Goal: Information Seeking & Learning: Check status

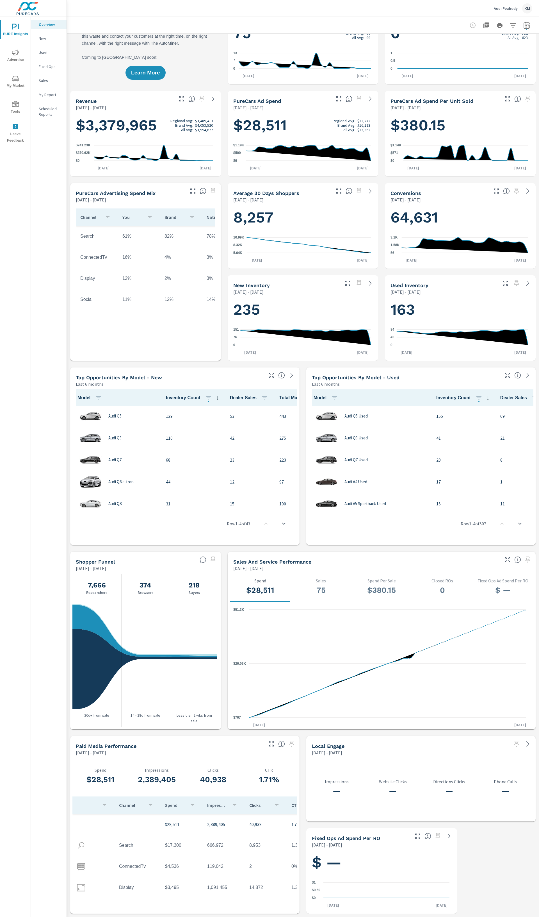
scroll to position [101, 0]
click at [44, 37] on p "New" at bounding box center [50, 39] width 23 height 6
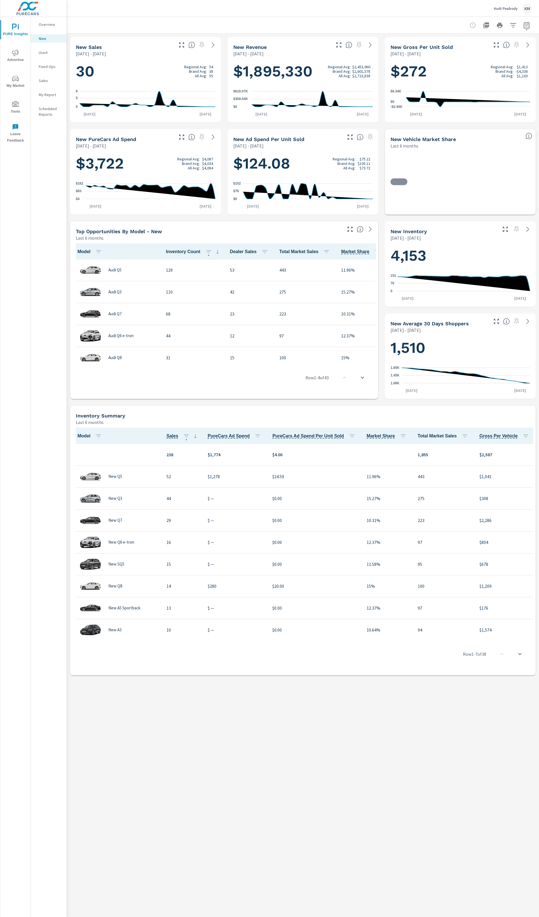
scroll to position [0, 0]
click at [45, 31] on nav "Overview New Used Fixed Ops Sales My Report Scheduled Reports" at bounding box center [49, 72] width 36 height 110
click at [46, 29] on nav "Overview New Used Fixed Ops Sales My Report Scheduled Reports" at bounding box center [49, 72] width 36 height 110
click at [44, 28] on div "Overview" at bounding box center [49, 24] width 36 height 8
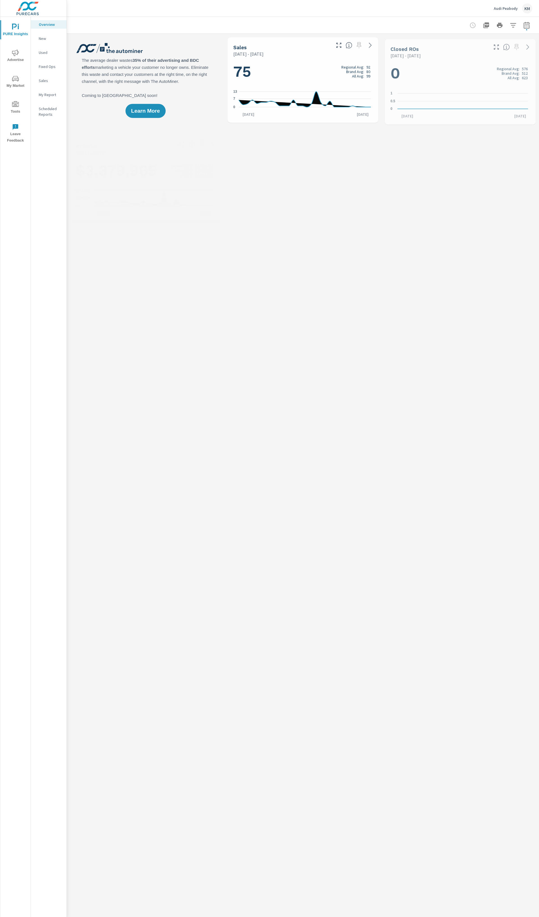
scroll to position [0, 0]
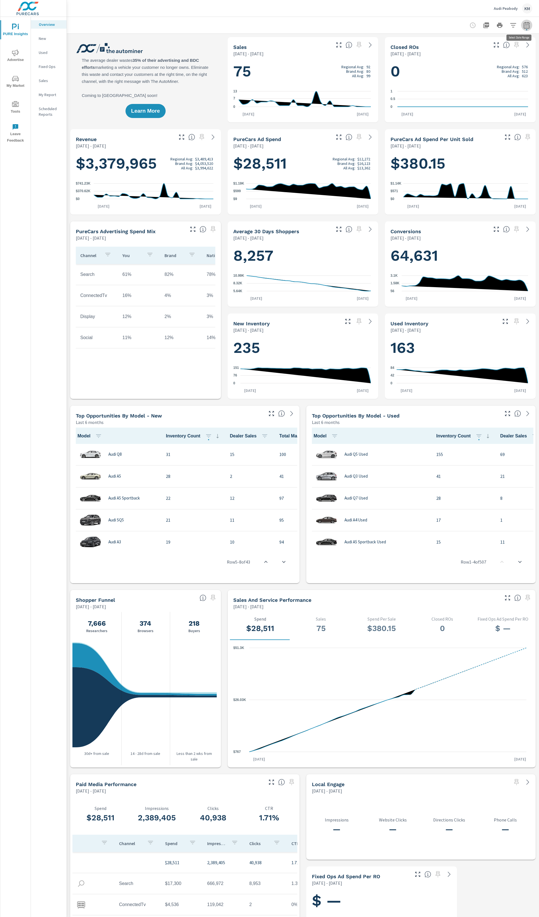
click at [524, 26] on icon "button" at bounding box center [527, 25] width 7 height 7
click at [493, 50] on select "Custom Yesterday Last week Last 7 days Last 14 days Last 30 days Last 45 days L…" at bounding box center [476, 48] width 61 height 11
click at [446, 43] on select "Custom Yesterday Last week Last 7 days Last 14 days Last 30 days Last 45 days L…" at bounding box center [476, 48] width 61 height 11
select select "Last month"
click at [468, 78] on span "Apply" at bounding box center [464, 79] width 23 height 5
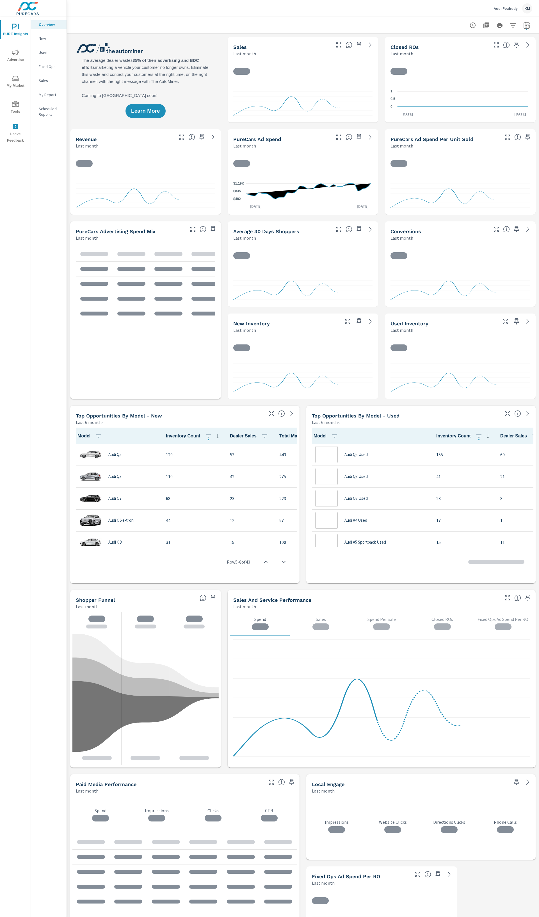
scroll to position [0, 0]
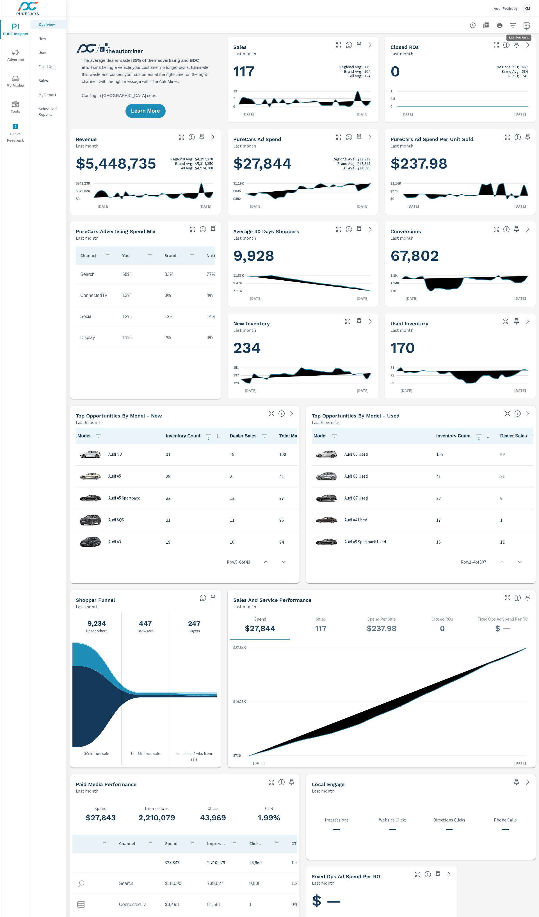
click at [524, 26] on icon "button" at bounding box center [527, 25] width 7 height 7
select select "Last month"
click at [501, 50] on select "Custom [DATE] Last week Last 7 days Last 14 days Last 30 days Last 45 days Last…" at bounding box center [476, 48] width 56 height 11
click at [367, 322] on icon at bounding box center [370, 321] width 7 height 7
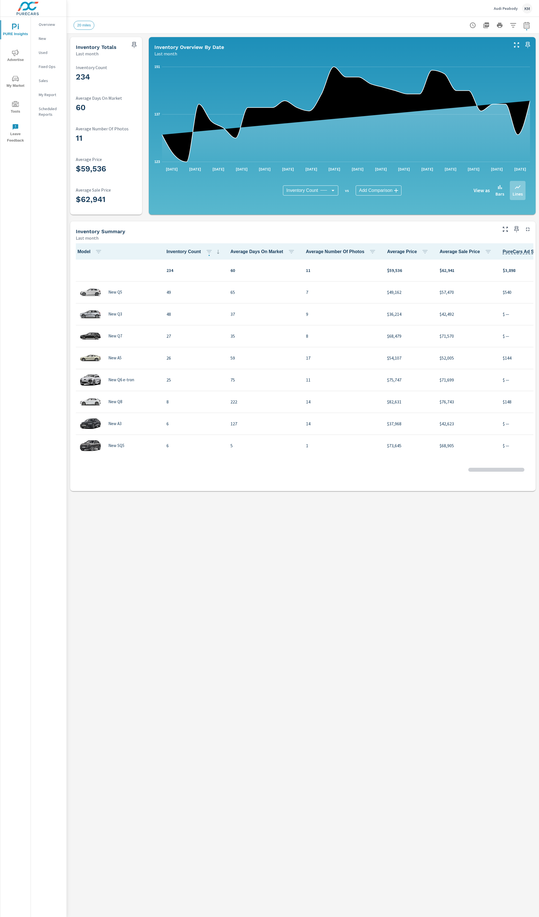
scroll to position [0, 0]
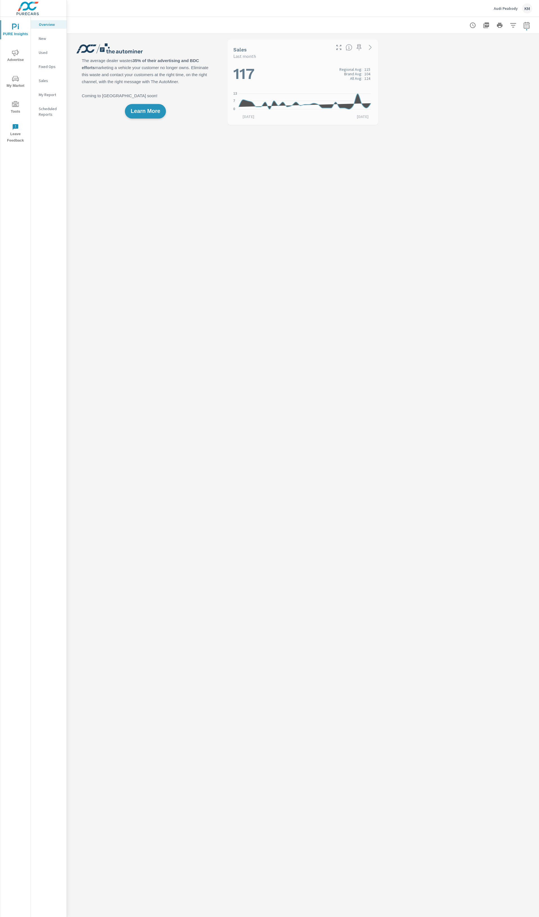
scroll to position [0, 0]
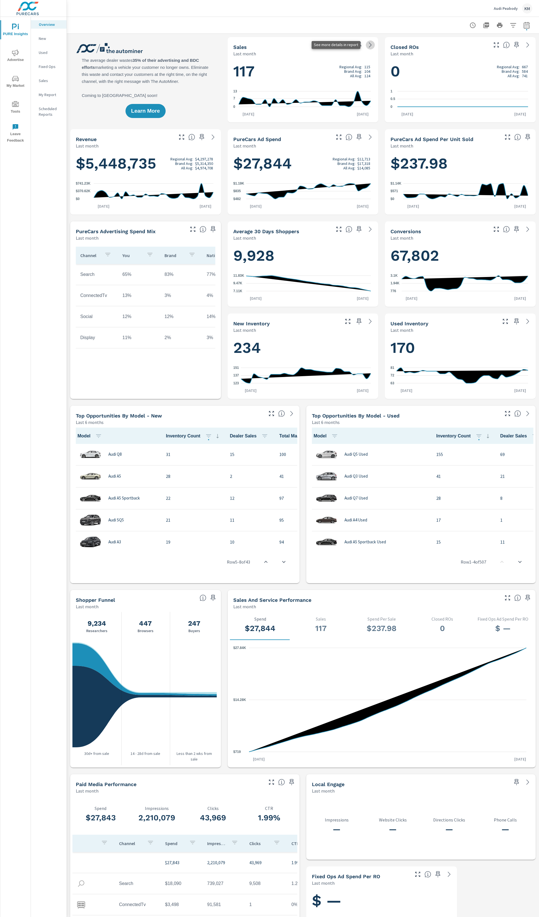
click at [367, 47] on icon at bounding box center [370, 45] width 7 height 7
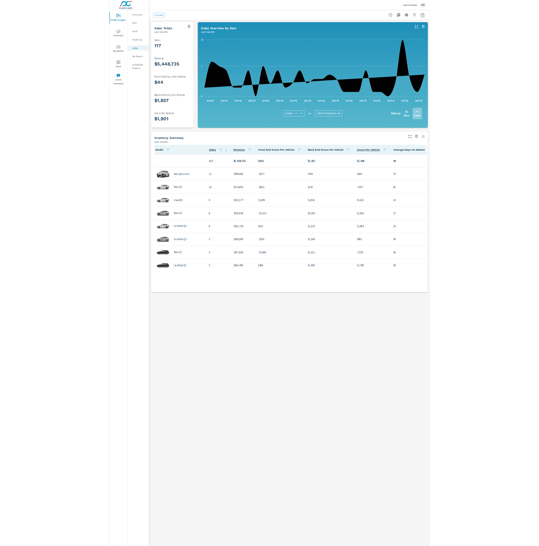
scroll to position [0, 0]
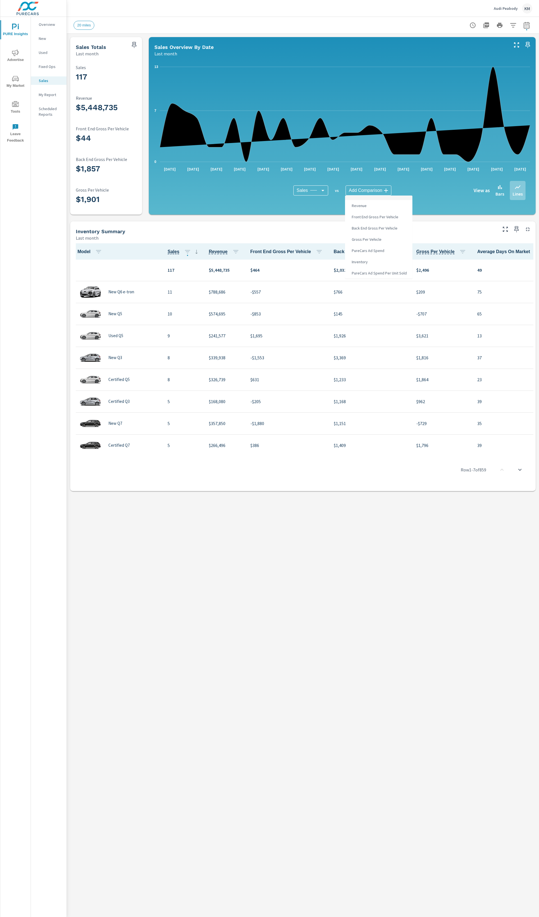
click at [375, 193] on body "PURE Insights Advertise My Market Tools Leave Feedback Overview New Used Fixed …" at bounding box center [269, 458] width 539 height 917
click at [385, 263] on li "Inventory" at bounding box center [378, 261] width 67 height 11
type input "Inventory"
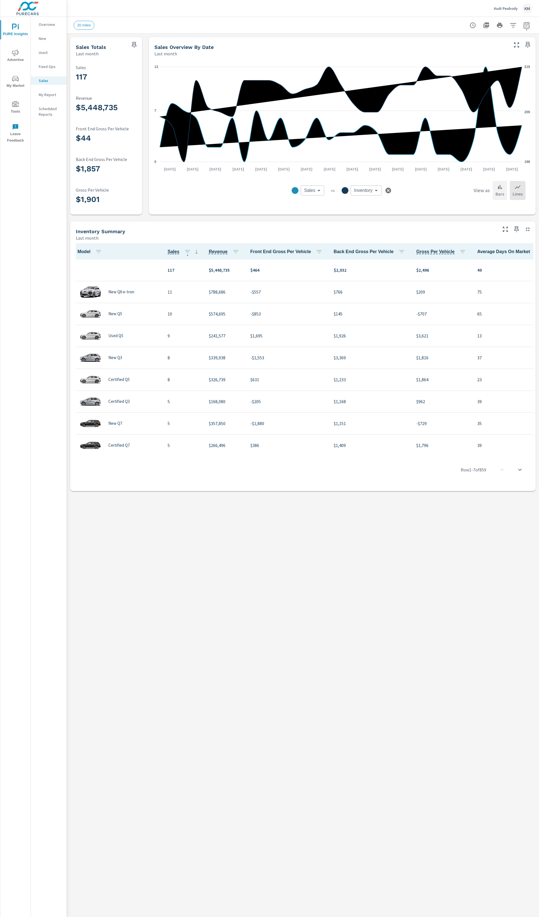
click at [499, 192] on p "Bars" at bounding box center [500, 193] width 9 height 7
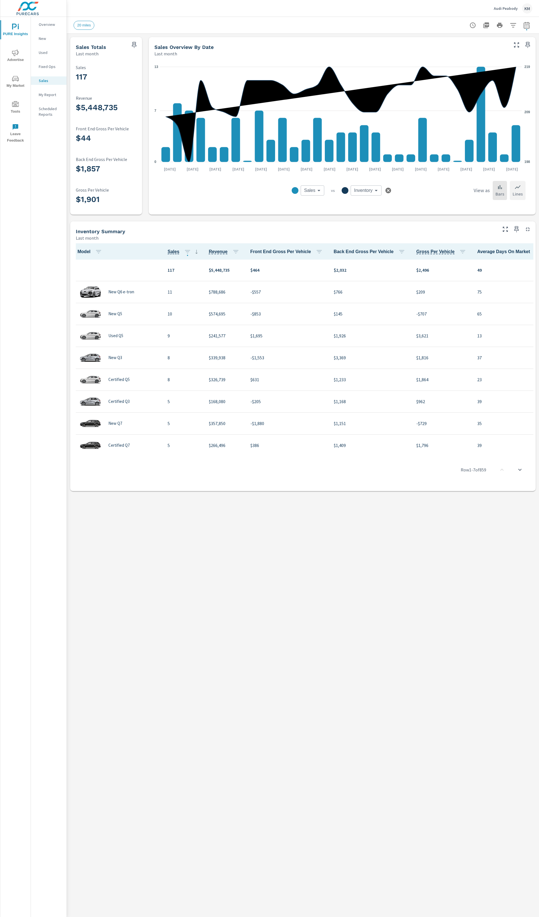
click at [522, 187] on div "Lines" at bounding box center [518, 190] width 16 height 19
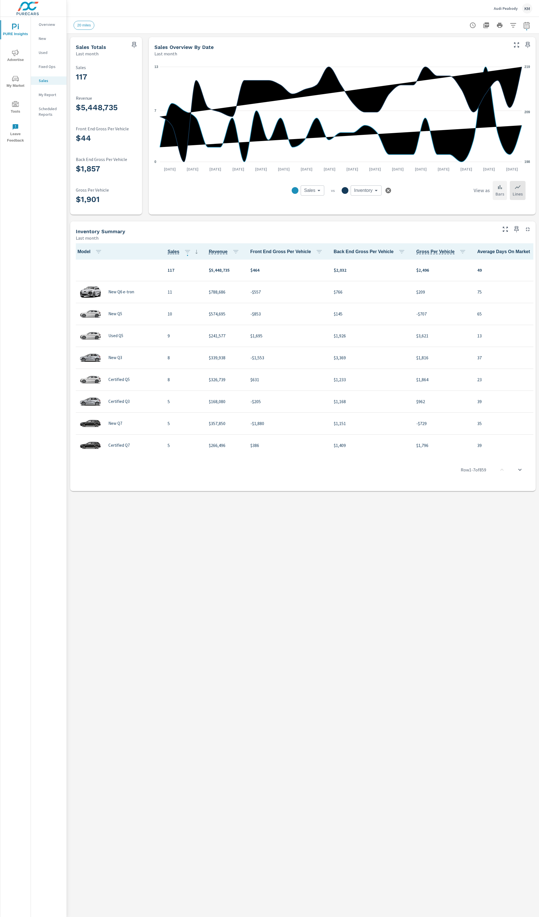
click at [505, 187] on div "Bars" at bounding box center [500, 190] width 14 height 19
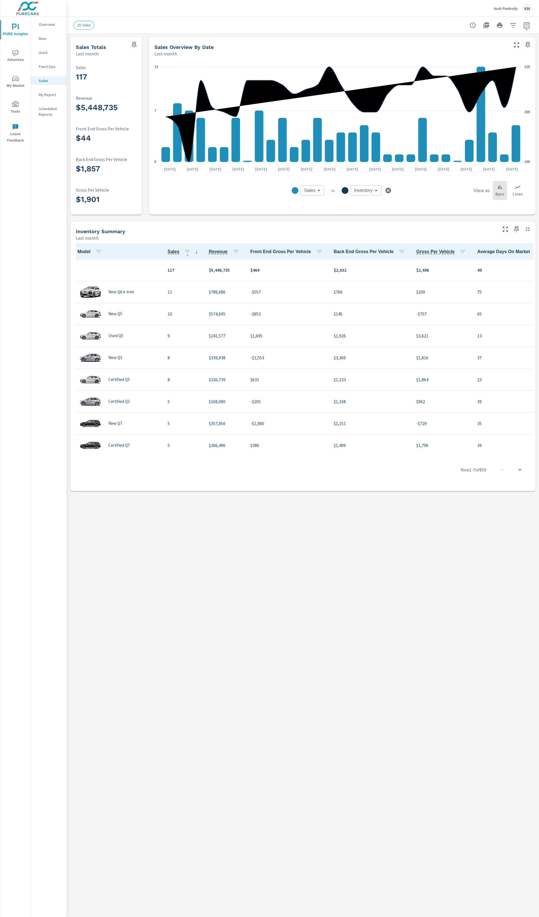
click at [486, 188] on h6 "View as" at bounding box center [482, 191] width 16 height 6
click at [514, 189] on div "Lines" at bounding box center [518, 190] width 16 height 19
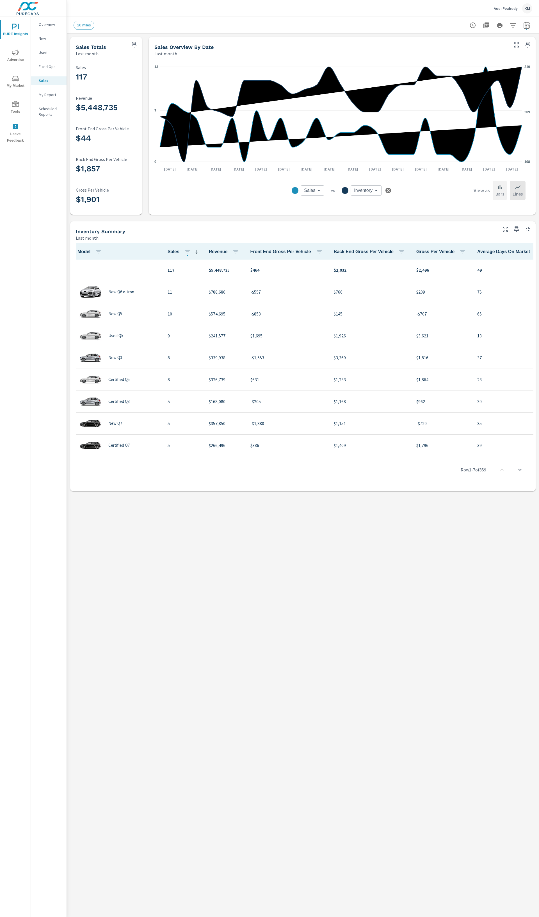
click at [501, 189] on icon at bounding box center [500, 187] width 7 height 7
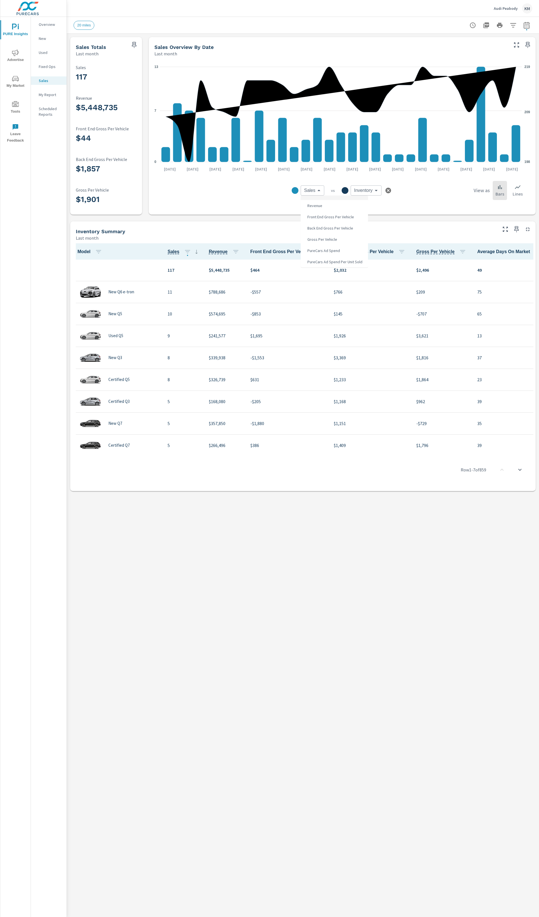
click at [310, 190] on body "PURE Insights Advertise My Market Tools Leave Feedback Overview New Used Fixed …" at bounding box center [269, 458] width 539 height 917
click at [311, 190] on div at bounding box center [269, 458] width 539 height 917
click at [309, 190] on body "PURE Insights Advertise My Market Tools Leave Feedback Overview New Used Fixed …" at bounding box center [269, 458] width 539 height 917
click at [162, 116] on div at bounding box center [269, 458] width 539 height 917
click at [522, 188] on div "Lines" at bounding box center [518, 190] width 16 height 19
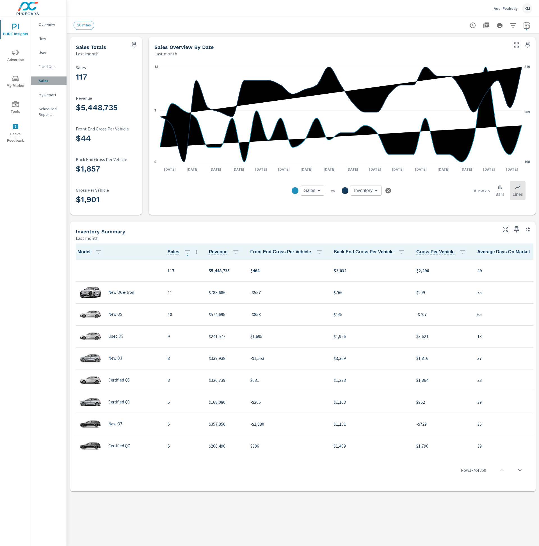
click at [46, 82] on p "Sales" at bounding box center [50, 81] width 23 height 6
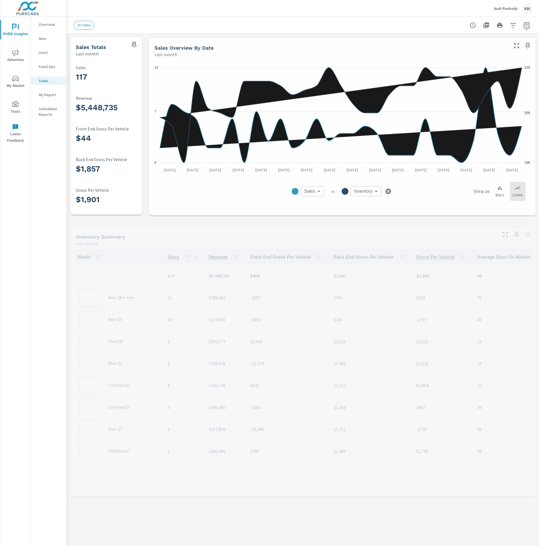
scroll to position [0, 0]
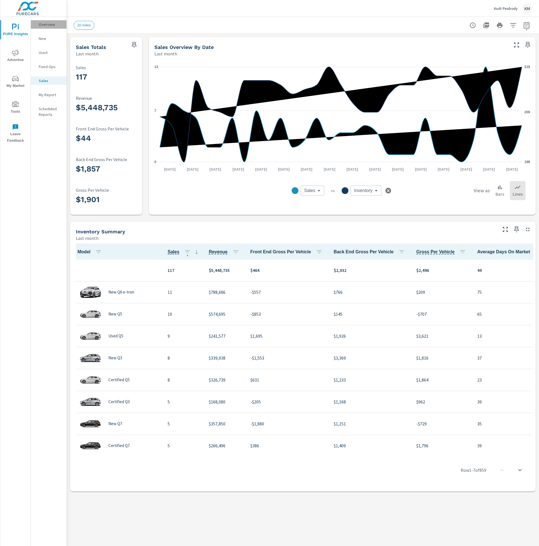
click at [41, 22] on p "Overview" at bounding box center [50, 25] width 23 height 6
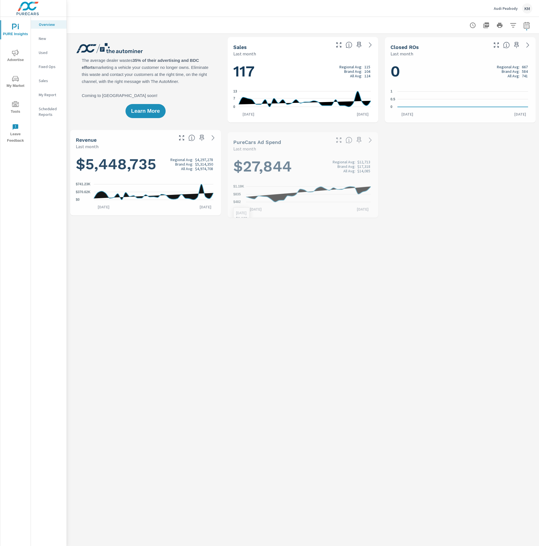
scroll to position [0, 0]
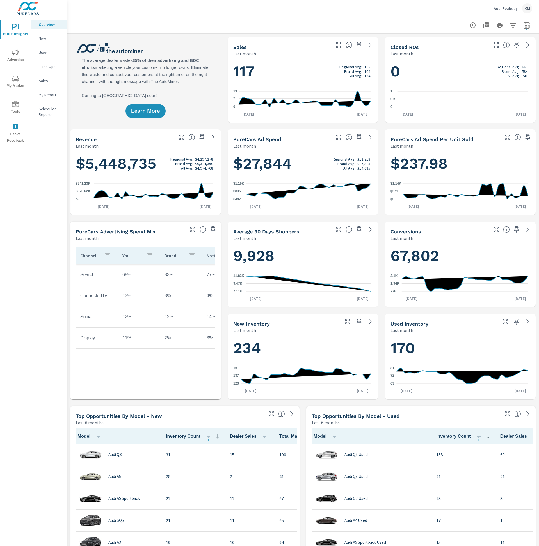
click at [466, 324] on div "Used Inventory" at bounding box center [444, 323] width 106 height 6
click at [525, 322] on icon at bounding box center [528, 321] width 7 height 7
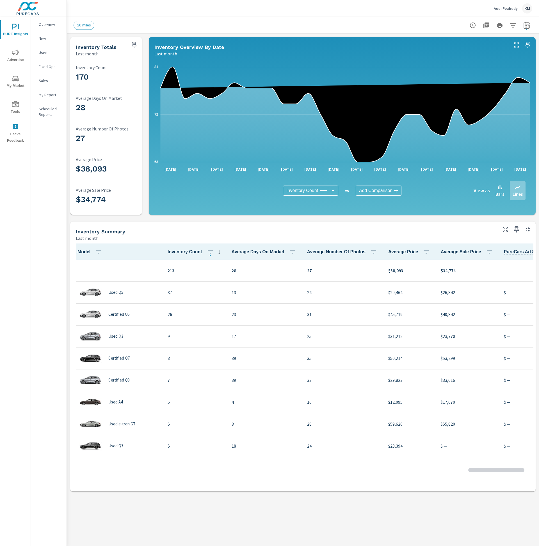
scroll to position [0, 0]
click at [327, 193] on body "PURE Insights Advertise My Market Tools Leave Feedback Overview New Used Fixed …" at bounding box center [269, 273] width 539 height 546
click at [316, 265] on li "Inventory" at bounding box center [316, 261] width 67 height 11
type input "Inventory"
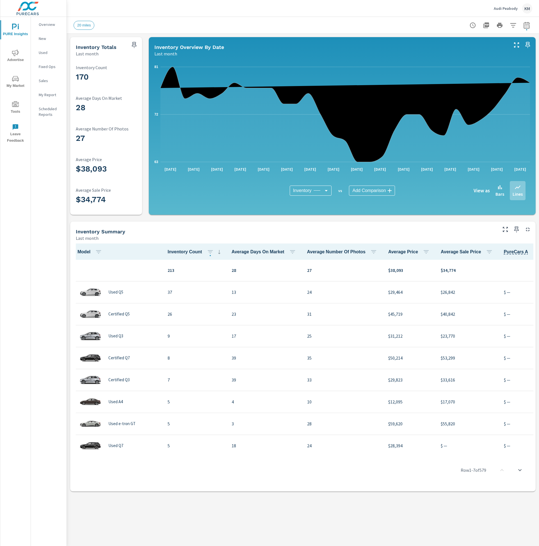
click at [370, 191] on body "PURE Insights Advertise My Market Tools Leave Feedback Overview New Used Fixed …" at bounding box center [269, 273] width 539 height 546
click at [431, 222] on div at bounding box center [269, 273] width 539 height 546
click at [47, 37] on p "New" at bounding box center [50, 39] width 23 height 6
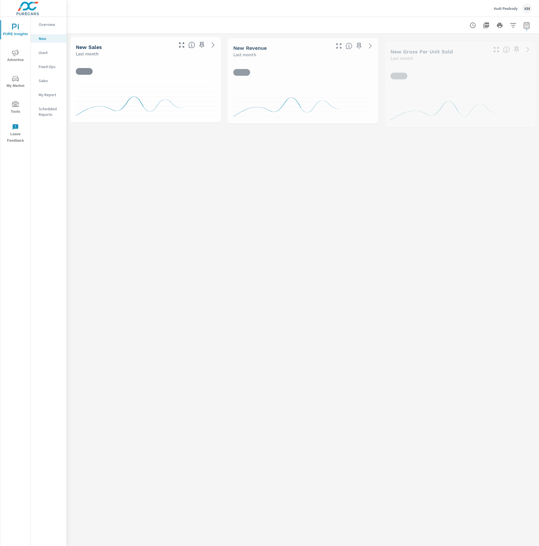
click at [48, 54] on p "Used" at bounding box center [50, 53] width 23 height 6
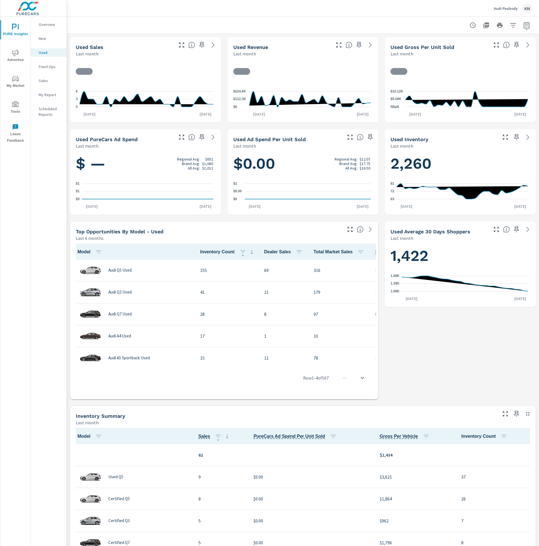
scroll to position [0, 0]
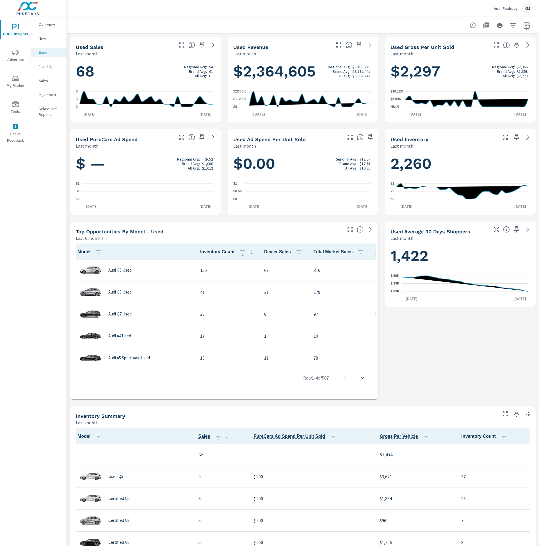
click at [151, 49] on div "Used Sales" at bounding box center [124, 47] width 97 height 6
click at [211, 44] on icon at bounding box center [213, 45] width 7 height 7
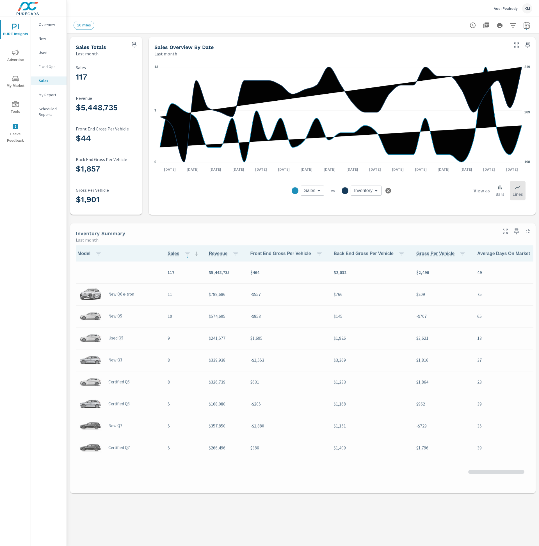
scroll to position [0, 0]
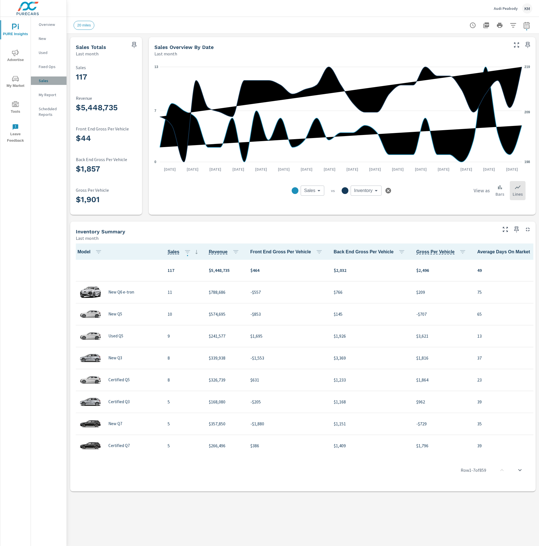
click at [45, 82] on p "Sales" at bounding box center [50, 81] width 23 height 6
click at [45, 83] on p "Sales" at bounding box center [50, 81] width 23 height 6
click at [44, 36] on p "New" at bounding box center [50, 39] width 23 height 6
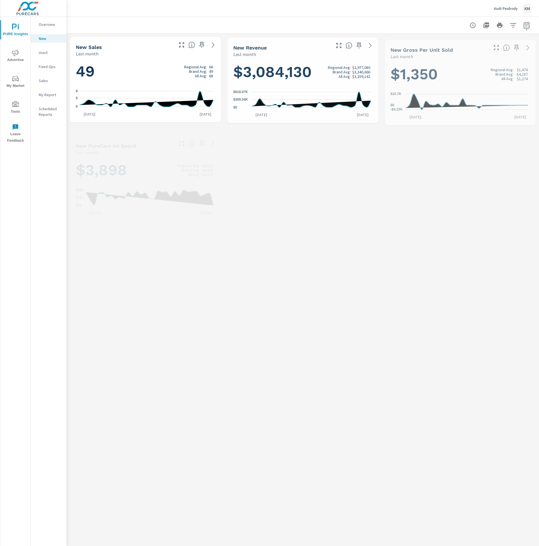
scroll to position [0, 0]
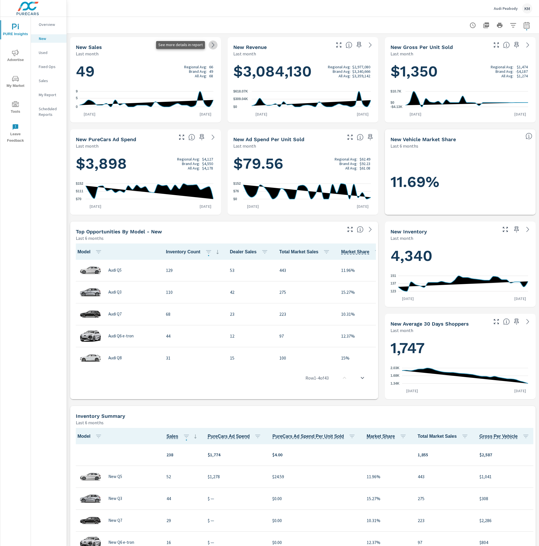
click at [211, 47] on icon at bounding box center [213, 45] width 7 height 7
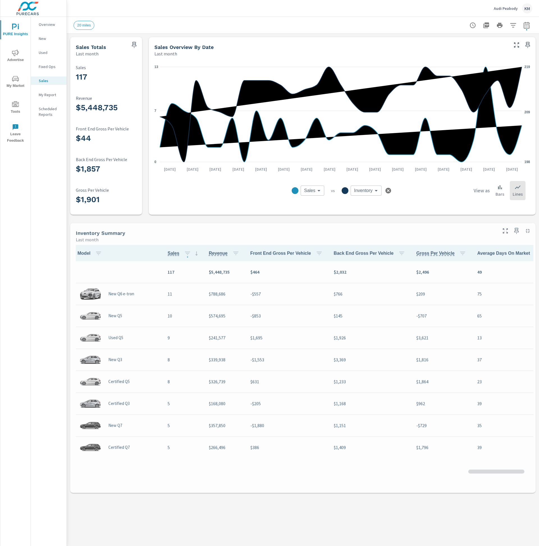
scroll to position [0, 0]
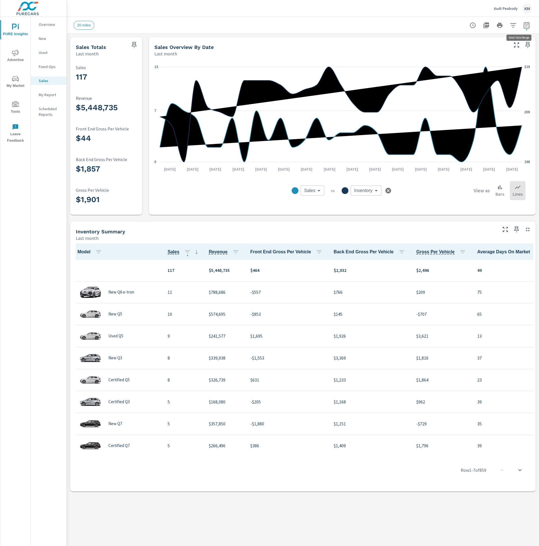
click at [524, 25] on icon "button" at bounding box center [527, 25] width 6 height 7
select select "Last month"
click at [513, 28] on icon "button" at bounding box center [513, 25] width 7 height 7
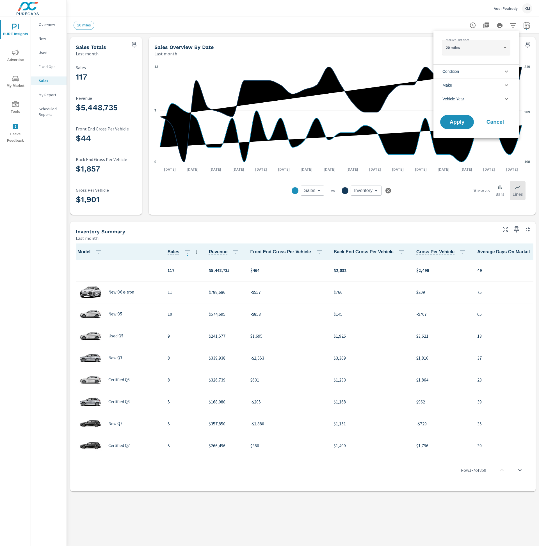
click at [503, 72] on icon "filter options" at bounding box center [506, 71] width 7 height 7
click at [447, 82] on input "filter options" at bounding box center [446, 85] width 12 height 12
click at [462, 160] on span "Apply" at bounding box center [457, 159] width 23 height 5
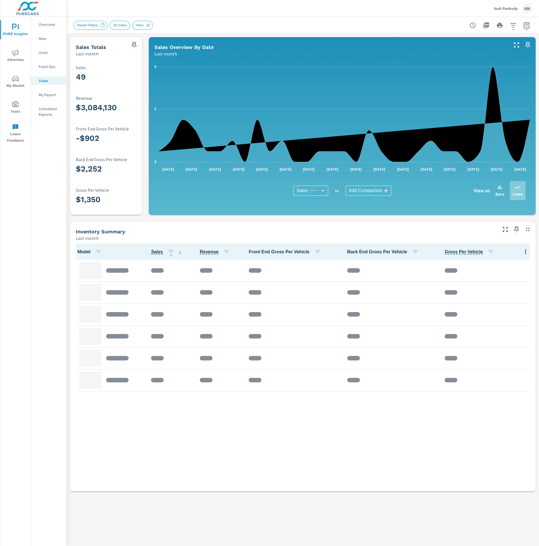
click at [365, 190] on body "PURE Insights Advertise My Market Tools Leave Feedback Overview New Used Fixed …" at bounding box center [269, 273] width 539 height 546
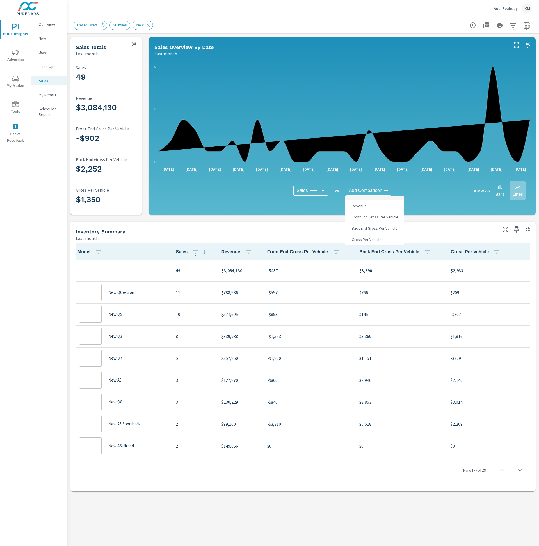
scroll to position [0, 0]
click at [416, 222] on div at bounding box center [269, 273] width 539 height 546
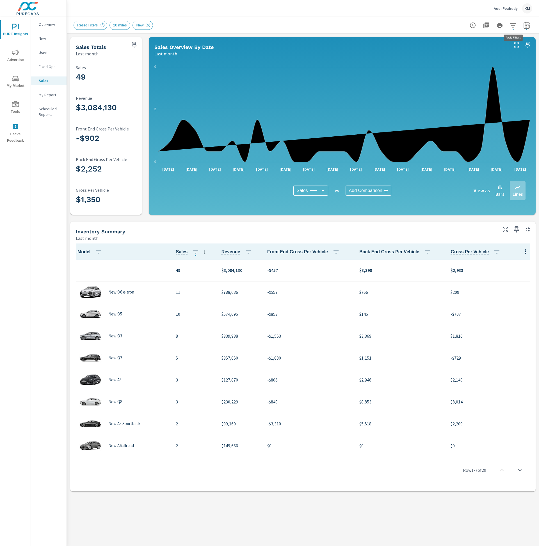
click at [514, 25] on icon "button" at bounding box center [513, 25] width 7 height 7
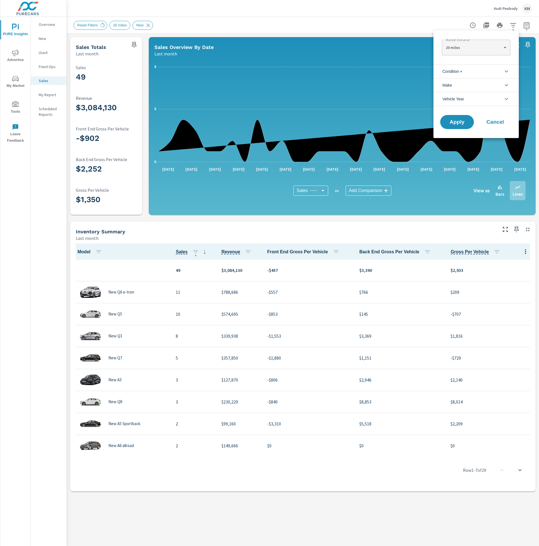
click at [514, 25] on div at bounding box center [269, 273] width 539 height 546
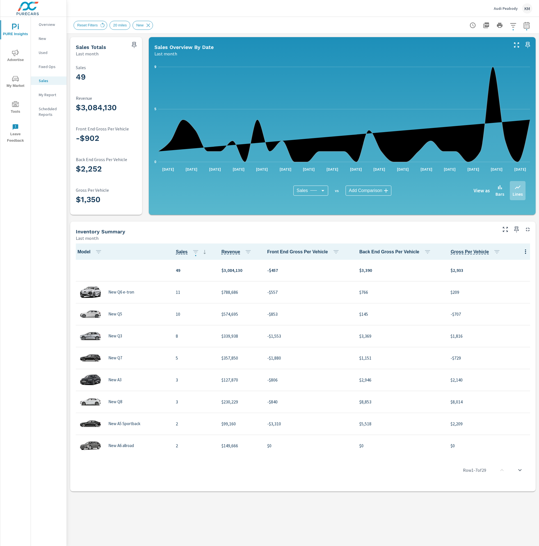
click at [378, 187] on body "PURE Insights Advertise My Market Tools Leave Feedback Overview New Used Fixed …" at bounding box center [269, 273] width 539 height 546
click at [453, 208] on div at bounding box center [269, 273] width 539 height 546
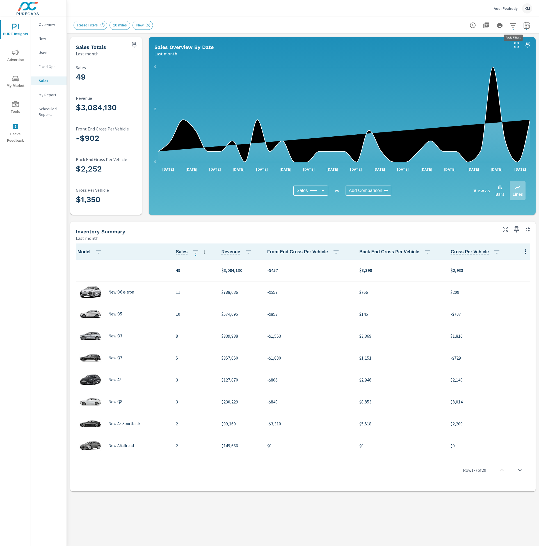
click at [511, 25] on icon "button" at bounding box center [513, 25] width 7 height 7
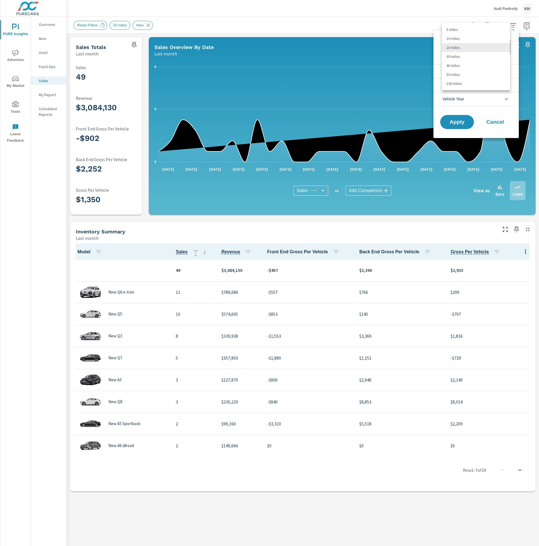
click at [493, 42] on body "PURE Insights Advertise My Market Tools Leave Feedback Overview New Used Fixed …" at bounding box center [269, 273] width 539 height 546
click at [493, 42] on li "10 miles" at bounding box center [476, 38] width 68 height 9
type Distance "10"
click at [487, 69] on li "Condition" at bounding box center [476, 71] width 85 height 14
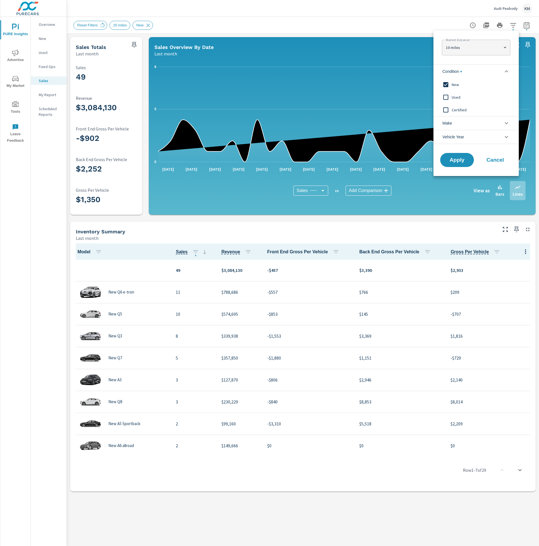
click at [451, 93] on input "filter options" at bounding box center [446, 97] width 12 height 12
click at [453, 108] on span "Certified" at bounding box center [483, 109] width 62 height 7
click at [456, 156] on button "Apply" at bounding box center [457, 160] width 35 height 15
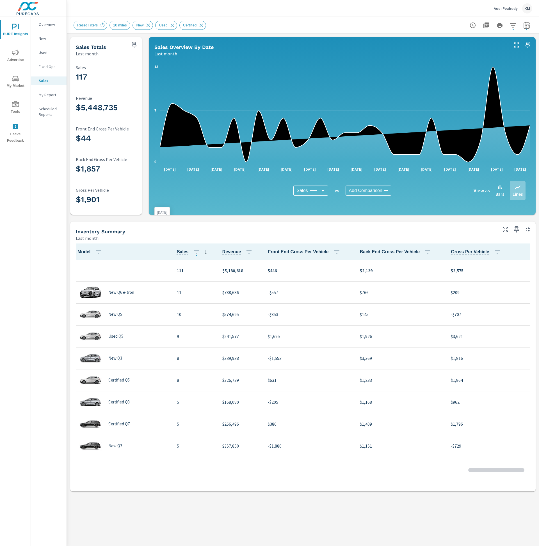
scroll to position [0, 0]
click at [221, 63] on icon "0 7 13" at bounding box center [343, 114] width 376 height 104
click at [50, 25] on p "Overview" at bounding box center [50, 25] width 23 height 6
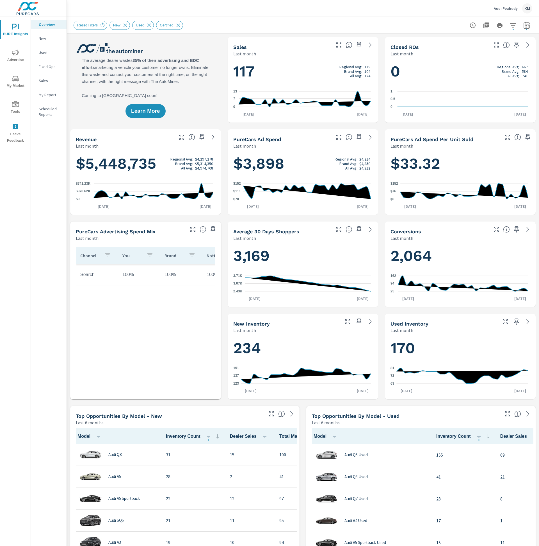
scroll to position [0, 0]
click at [269, 98] on icon "0 7 13" at bounding box center [302, 99] width 138 height 24
click at [367, 44] on icon at bounding box center [370, 45] width 7 height 7
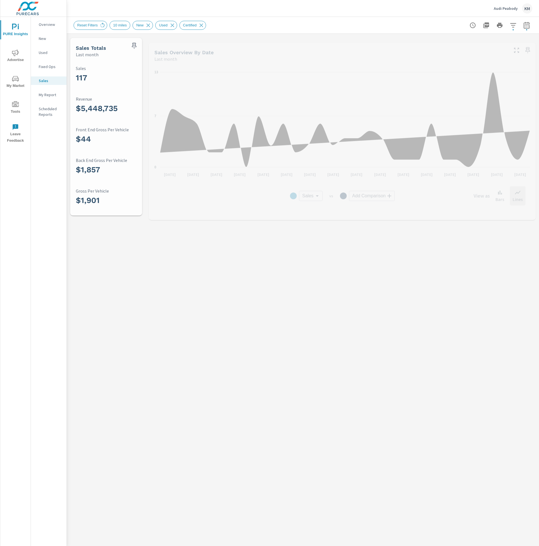
scroll to position [0, 0]
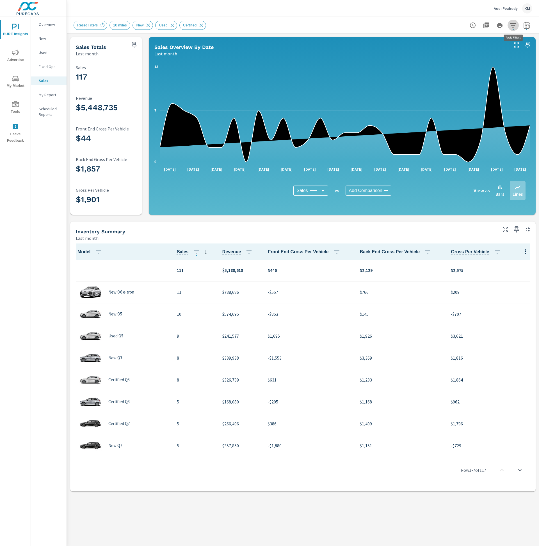
click at [513, 27] on icon "button" at bounding box center [513, 25] width 6 height 4
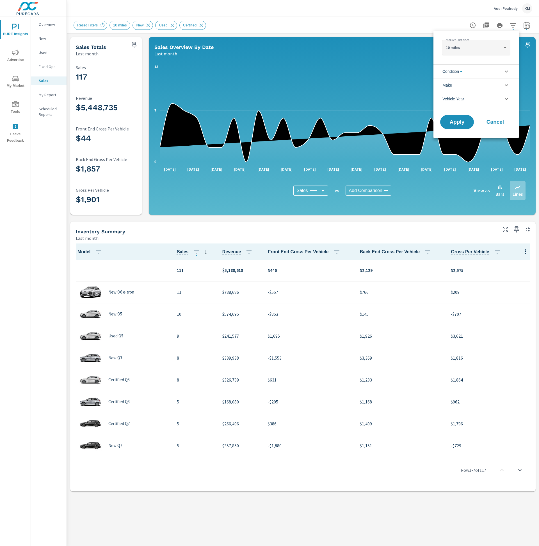
scroll to position [25, 0]
click at [494, 51] on body "PURE Insights Advertise My Market Tools Leave Feedback Overview New Used Fixed …" at bounding box center [269, 273] width 539 height 546
click at [328, 34] on div at bounding box center [269, 273] width 539 height 546
click at [492, 74] on li "Condition" at bounding box center [476, 71] width 85 height 14
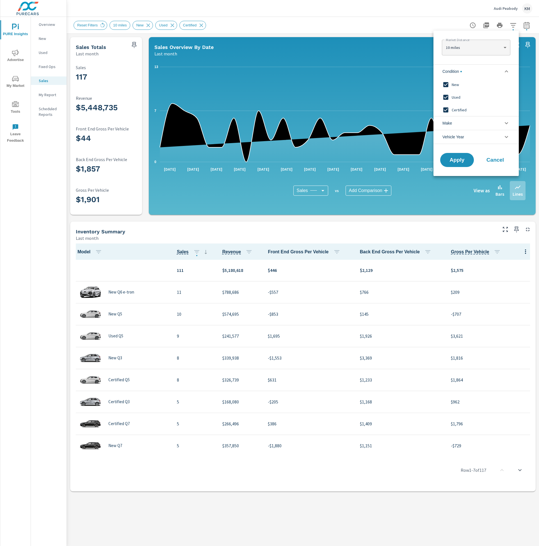
scroll to position [0, 0]
click at [455, 96] on span "Used" at bounding box center [483, 97] width 62 height 7
click at [455, 109] on span "Certified" at bounding box center [483, 109] width 62 height 7
click at [456, 158] on span "Apply" at bounding box center [457, 159] width 23 height 5
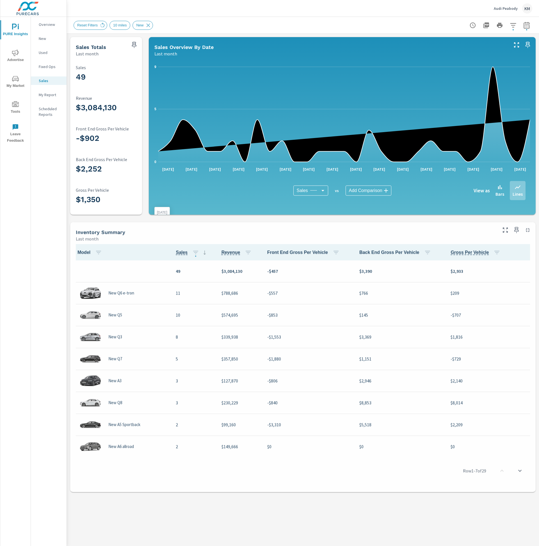
scroll to position [0, 0]
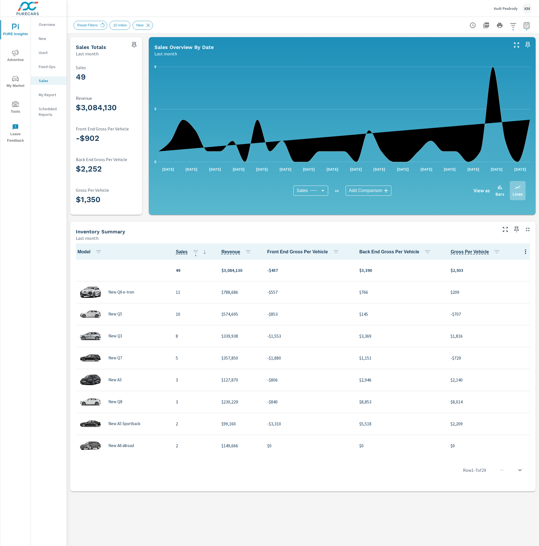
click at [378, 194] on body "PURE Insights Advertise My Market Tools Leave Feedback Overview New Used Fixed …" at bounding box center [269, 273] width 539 height 546
click at [392, 237] on li "Gross Per Vehicle" at bounding box center [374, 239] width 59 height 11
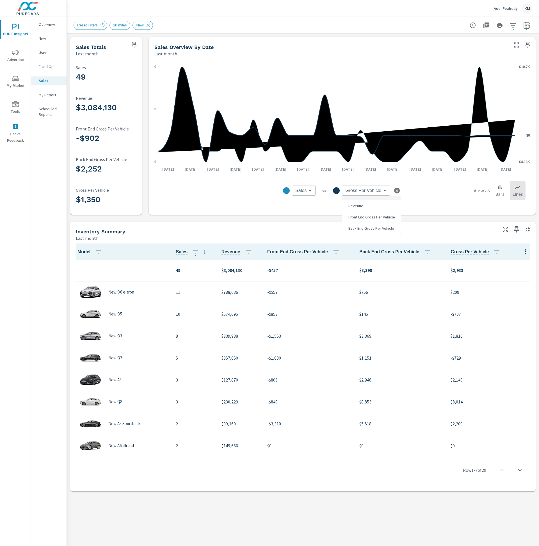
click at [381, 190] on body "PURE Insights Advertise My Market Tools Leave Feedback Overview New Used Fixed …" at bounding box center [269, 273] width 539 height 546
click at [382, 216] on span "Front End Gross Per Vehicle" at bounding box center [371, 217] width 50 height 8
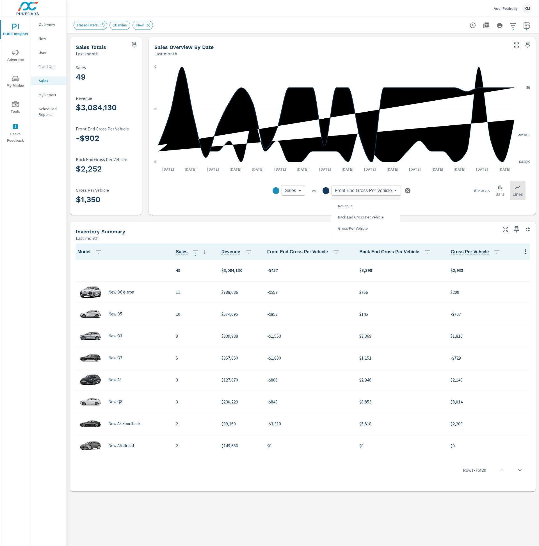
click at [383, 192] on body "PURE Insights Advertise My Market Tools Leave Feedback Overview New Used Fixed …" at bounding box center [269, 273] width 539 height 546
click at [382, 224] on li "Gross Per Vehicle" at bounding box center [365, 227] width 69 height 11
type input "Gross Per Vehicle"
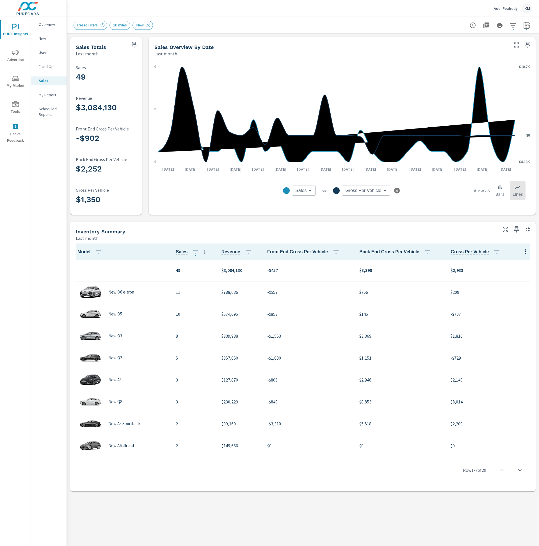
click at [397, 188] on icon "button" at bounding box center [397, 191] width 6 height 6
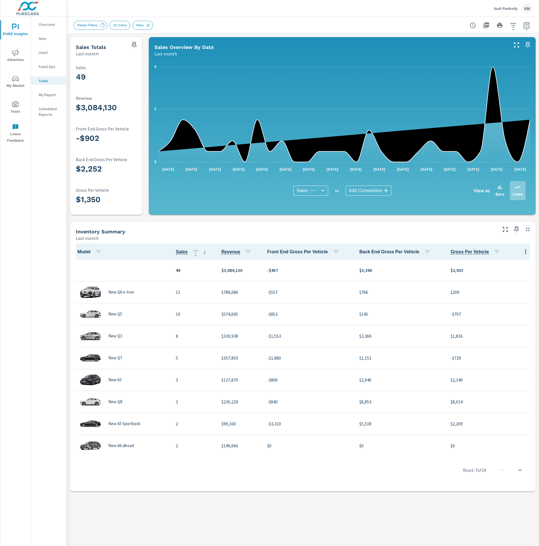
click at [45, 79] on p "Sales" at bounding box center [50, 81] width 23 height 6
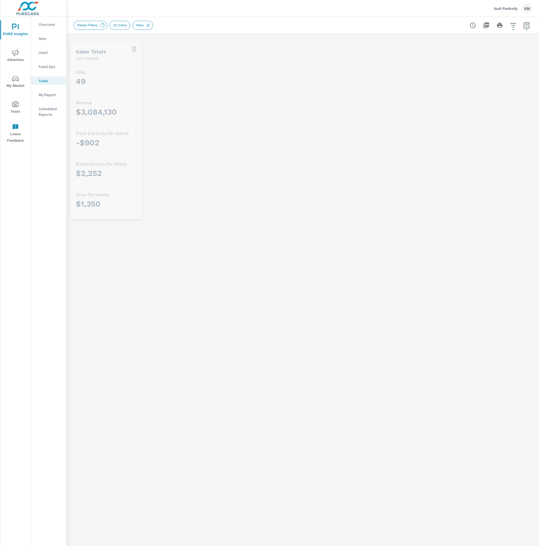
scroll to position [0, 0]
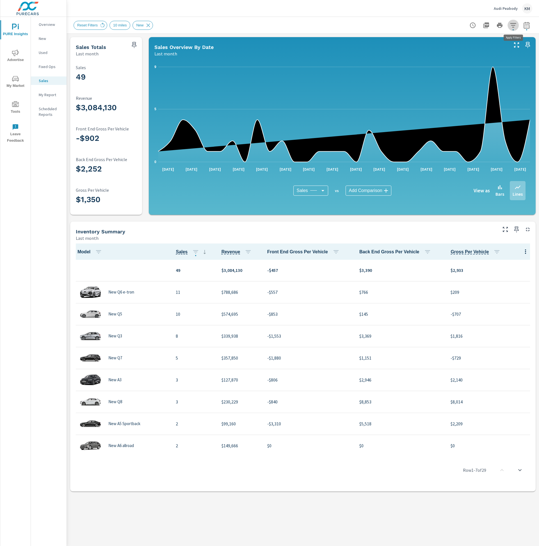
click at [513, 25] on icon "button" at bounding box center [513, 25] width 7 height 7
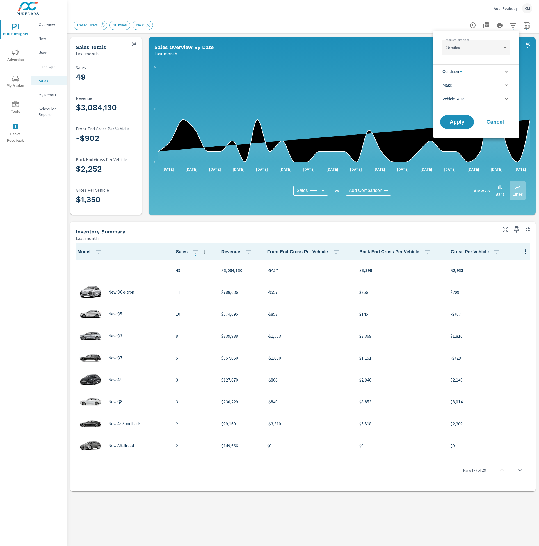
click at [526, 25] on div at bounding box center [269, 273] width 539 height 546
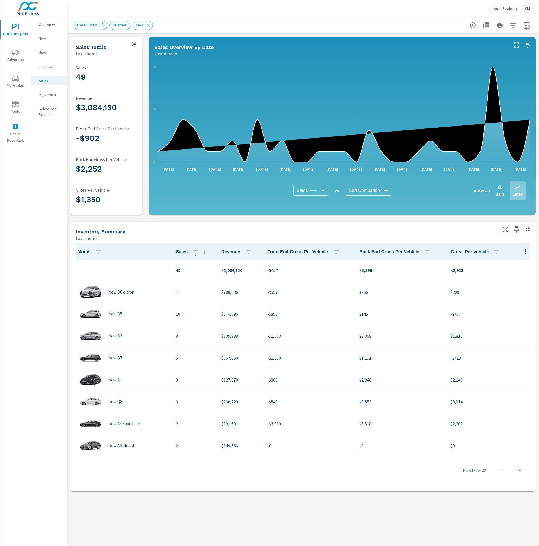
click at [526, 25] on icon "button" at bounding box center [527, 26] width 4 height 2
select select "Last month"
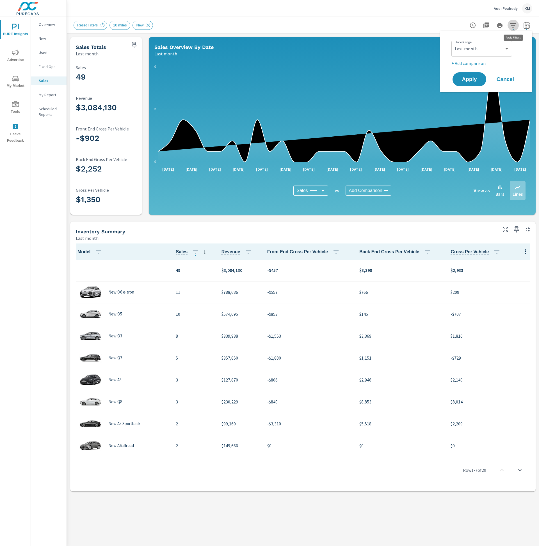
click at [513, 26] on icon "button" at bounding box center [513, 25] width 7 height 7
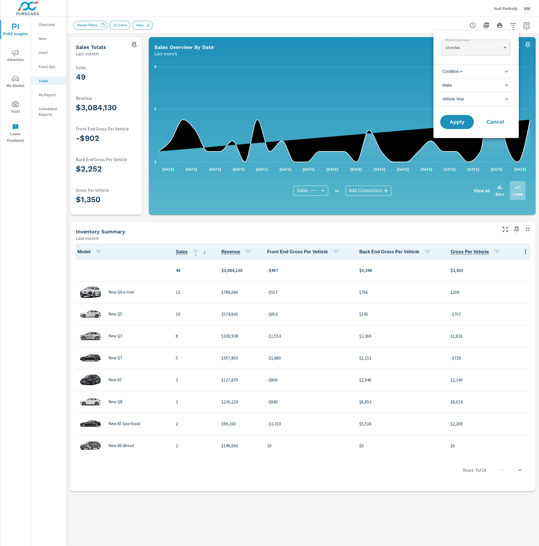
click at [477, 71] on li "Condition" at bounding box center [476, 71] width 85 height 14
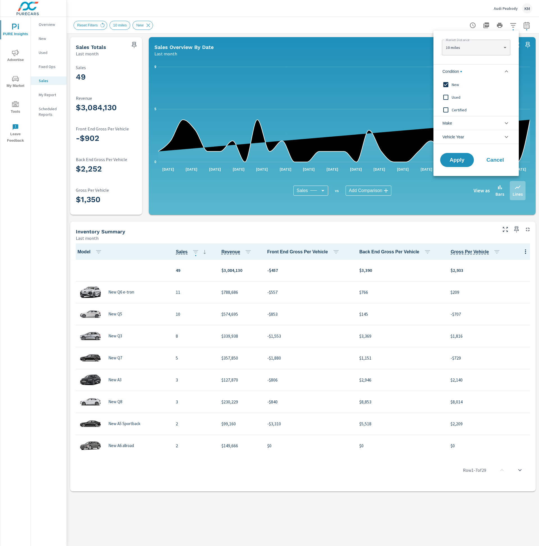
click at [110, 66] on div at bounding box center [269, 273] width 539 height 546
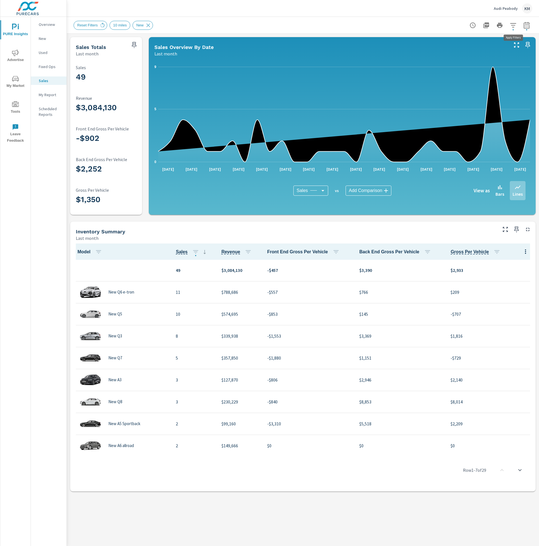
click at [517, 26] on button "button" at bounding box center [513, 25] width 11 height 11
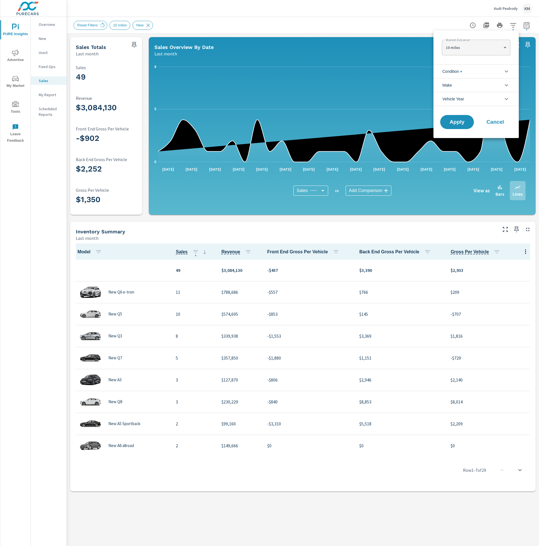
click at [471, 74] on li "Condition" at bounding box center [476, 71] width 85 height 14
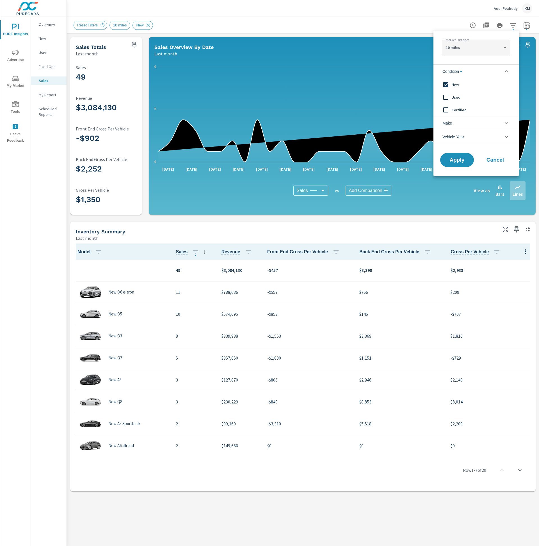
click at [460, 97] on span "Used" at bounding box center [483, 97] width 62 height 7
click at [458, 104] on div "Certified" at bounding box center [476, 109] width 84 height 13
click at [456, 83] on span "New" at bounding box center [483, 84] width 62 height 7
click at [445, 165] on button "Apply" at bounding box center [457, 160] width 35 height 15
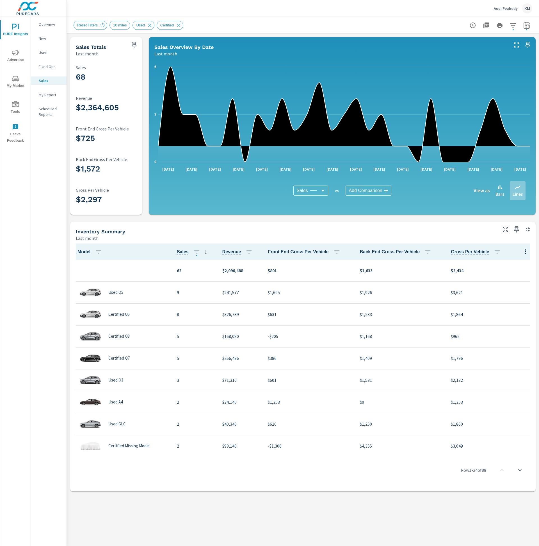
scroll to position [0, 0]
click at [514, 24] on icon "button" at bounding box center [513, 25] width 7 height 7
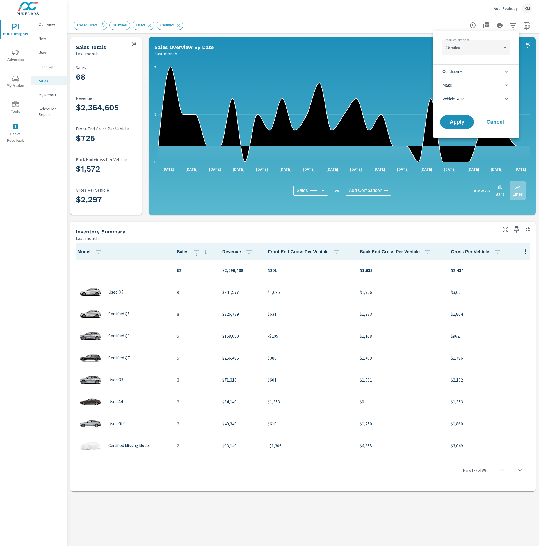
scroll to position [25, 0]
click at [477, 71] on li "Condition" at bounding box center [476, 71] width 85 height 14
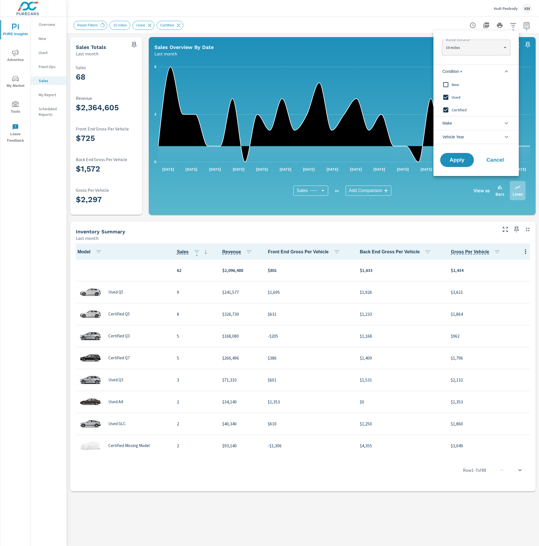
scroll to position [0, 0]
click at [210, 7] on div at bounding box center [269, 273] width 539 height 546
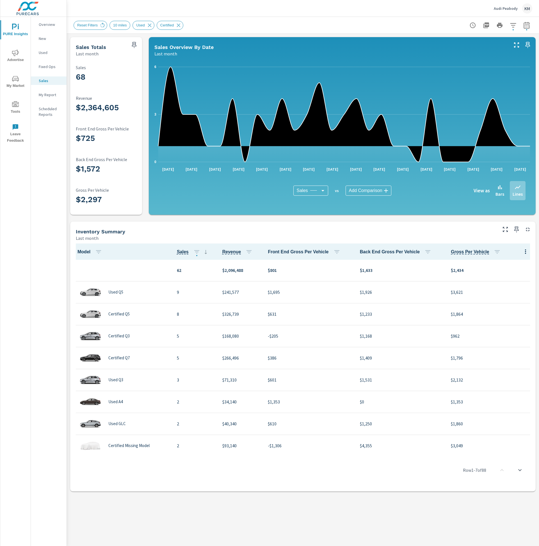
click at [43, 487] on div "Overview New Used Fixed Ops Sales My Report Scheduled Reports" at bounding box center [49, 281] width 36 height 529
click at [29, 4] on img at bounding box center [27, 8] width 55 height 22
click at [31, 5] on img at bounding box center [27, 8] width 55 height 22
click at [31, 6] on img at bounding box center [27, 8] width 55 height 22
click at [19, 24] on icon "nav menu" at bounding box center [18, 25] width 1 height 2
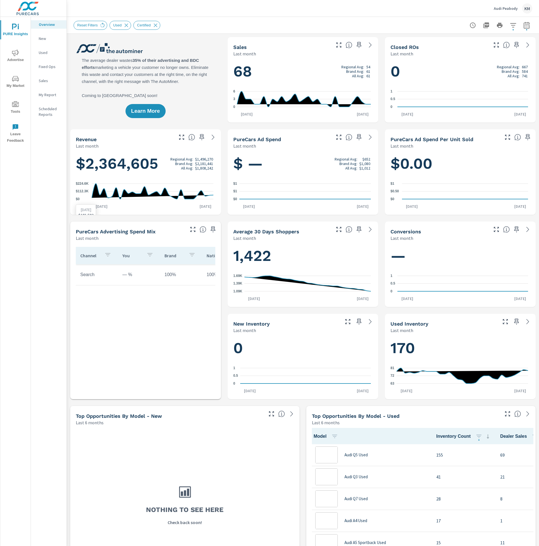
scroll to position [0, 0]
click at [526, 12] on div "KM" at bounding box center [528, 8] width 10 height 10
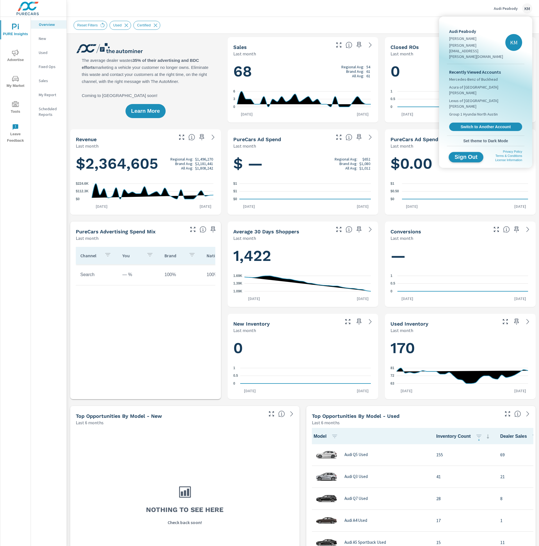
click at [471, 154] on span "Sign Out" at bounding box center [467, 156] width 26 height 5
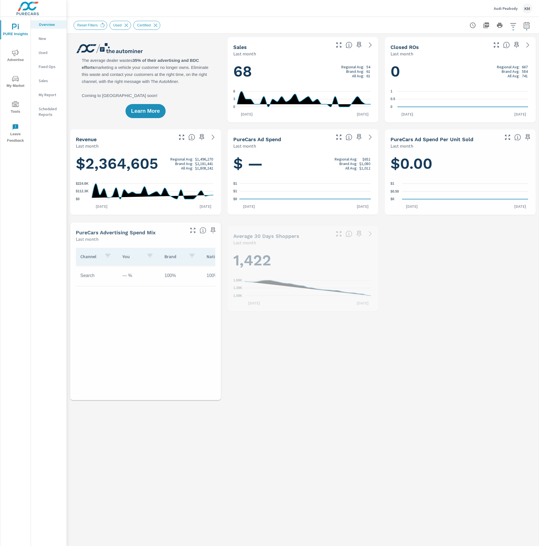
scroll to position [0, 0]
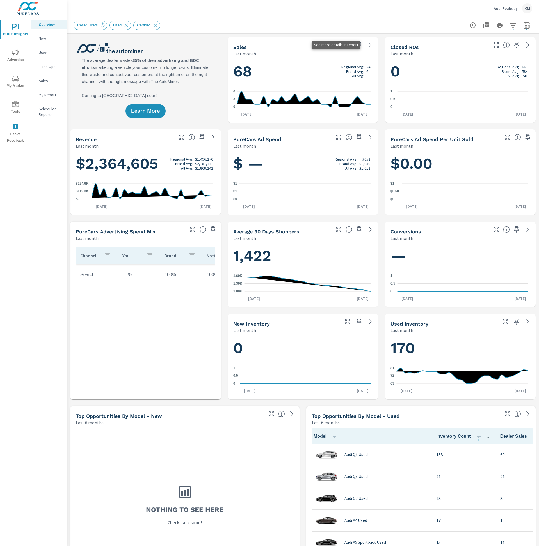
click at [369, 44] on icon at bounding box center [370, 44] width 3 height 5
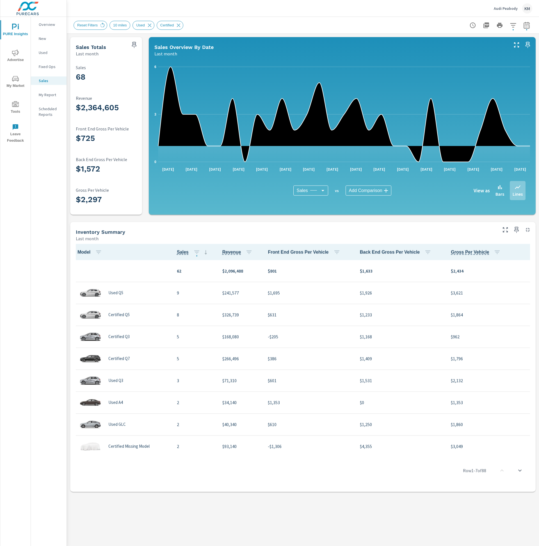
scroll to position [0, 0]
click at [512, 23] on icon "button" at bounding box center [513, 25] width 7 height 7
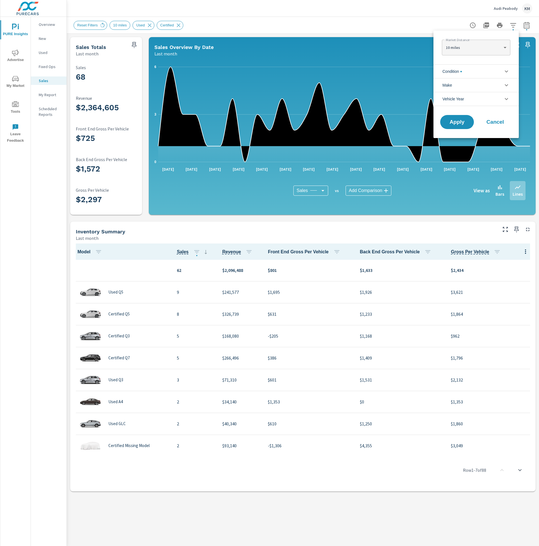
scroll to position [25, 0]
click at [506, 72] on icon "filter options" at bounding box center [506, 72] width 3 height 2
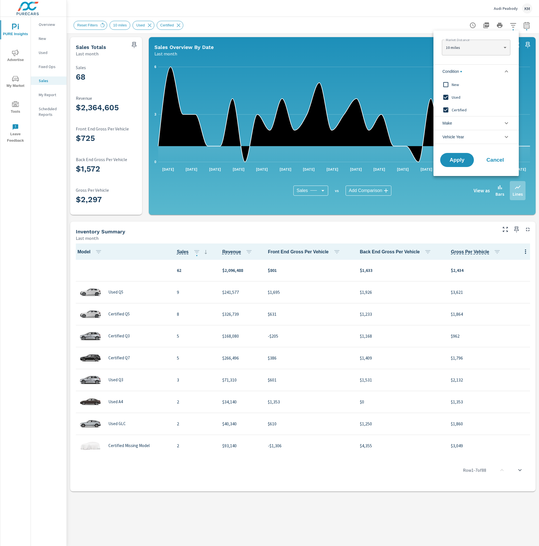
scroll to position [0, 0]
click at [449, 82] on input "filter options" at bounding box center [446, 85] width 12 height 12
click at [456, 160] on span "Apply" at bounding box center [457, 159] width 23 height 5
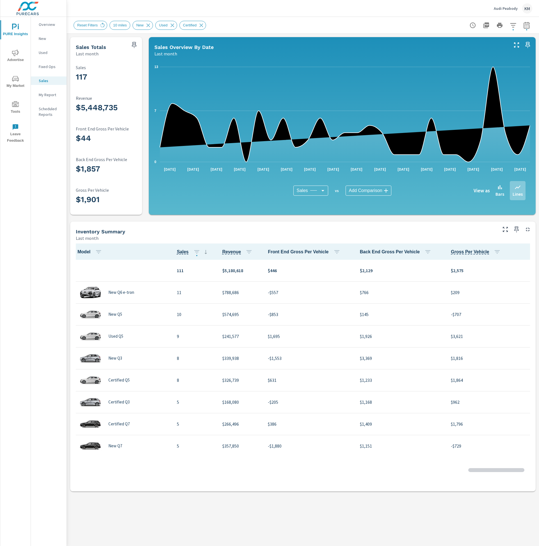
scroll to position [0, 0]
click at [512, 26] on icon "button" at bounding box center [513, 25] width 7 height 7
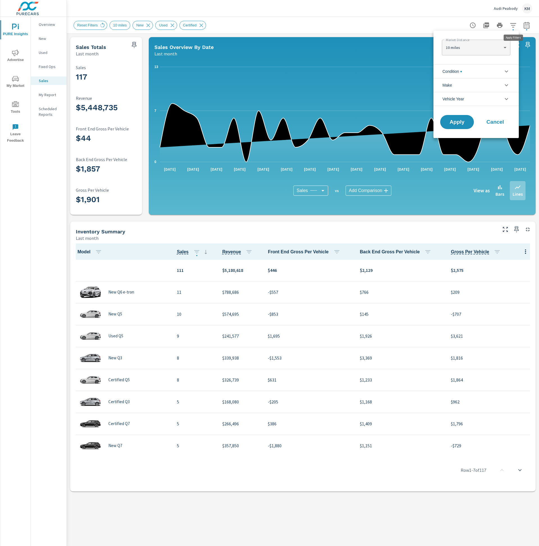
scroll to position [25, 0]
click at [473, 74] on li "Condition" at bounding box center [476, 71] width 85 height 14
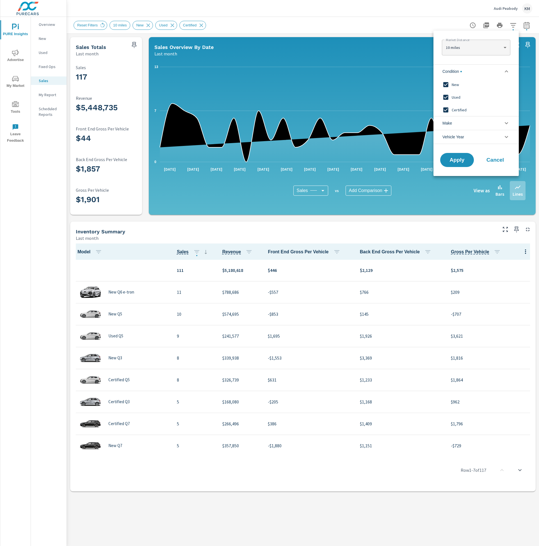
scroll to position [0, 0]
click at [471, 81] on span "New" at bounding box center [483, 84] width 62 height 7
click at [460, 164] on button "Apply" at bounding box center [457, 160] width 35 height 15
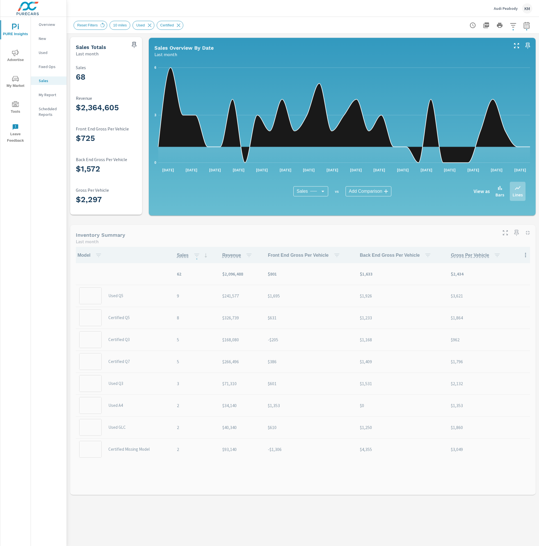
scroll to position [0, 0]
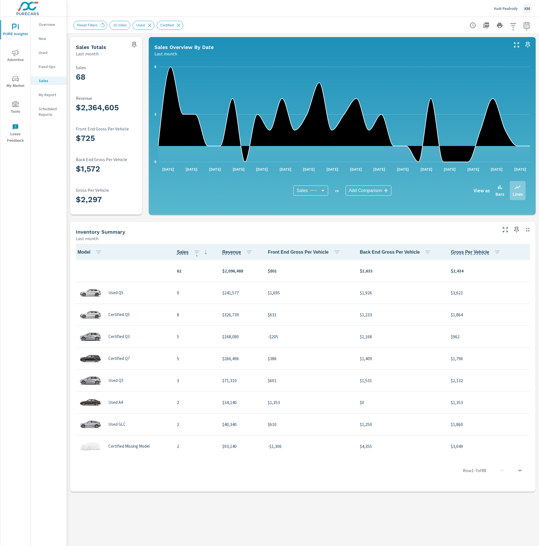
scroll to position [0, 0]
click at [513, 28] on icon "button" at bounding box center [513, 25] width 7 height 7
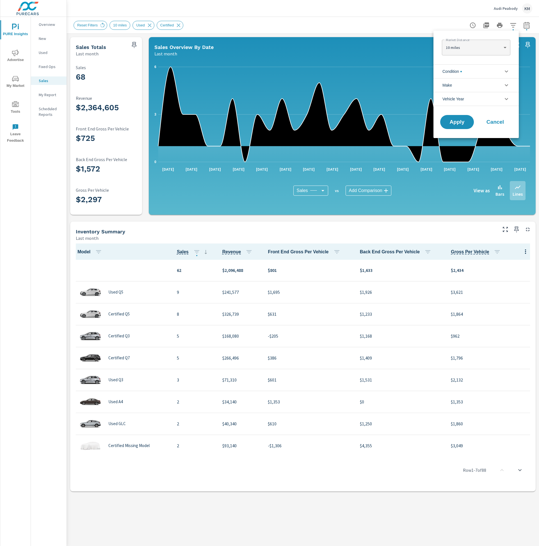
scroll to position [25, 0]
click at [504, 73] on icon "filter options" at bounding box center [506, 71] width 7 height 7
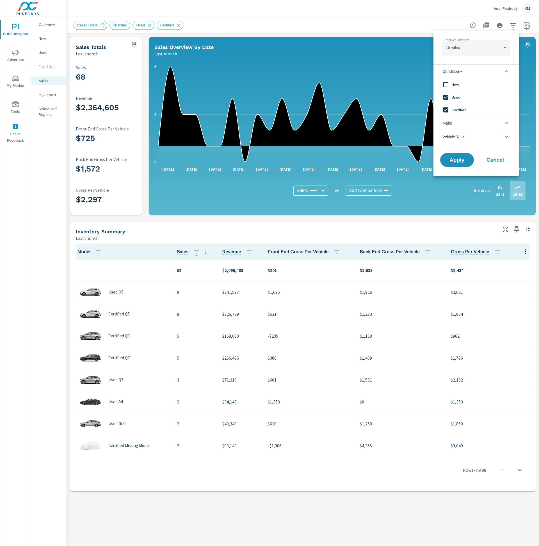
scroll to position [0, 0]
click at [457, 85] on span "New" at bounding box center [483, 84] width 62 height 7
click at [451, 159] on span "Apply" at bounding box center [457, 159] width 23 height 5
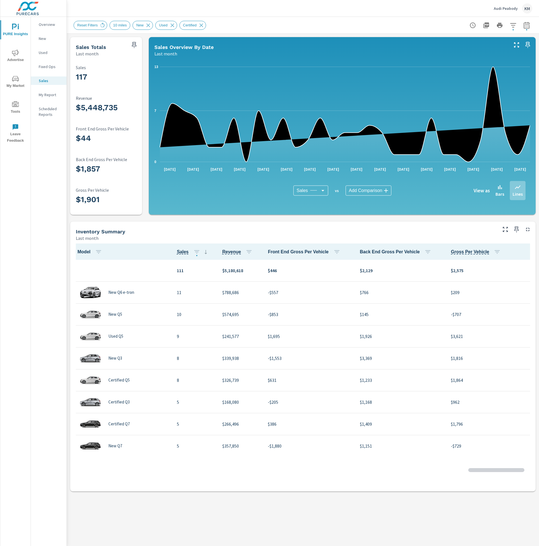
scroll to position [0, 0]
click at [104, 26] on icon at bounding box center [103, 24] width 4 height 5
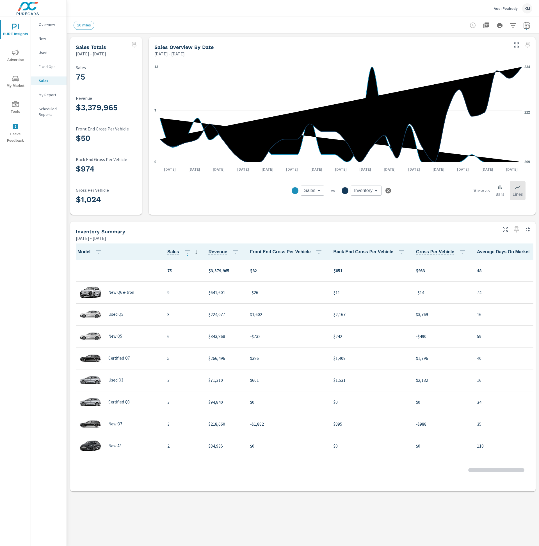
scroll to position [0, 0]
click at [514, 26] on icon "button" at bounding box center [513, 25] width 7 height 7
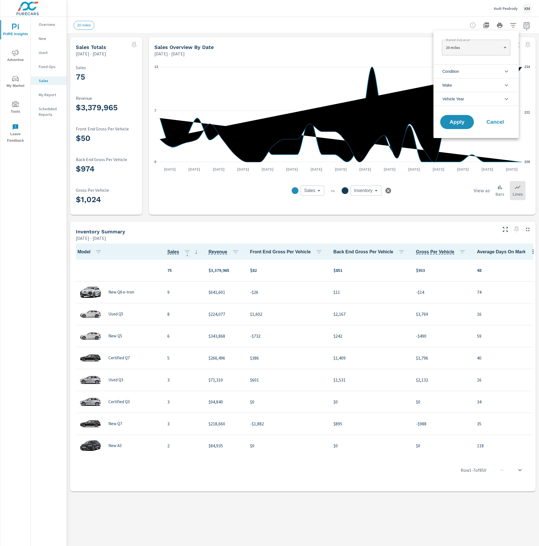
click at [477, 70] on li "Condition" at bounding box center [476, 71] width 85 height 14
click at [449, 86] on input "filter options" at bounding box center [446, 85] width 12 height 12
click at [458, 159] on span "Apply" at bounding box center [457, 159] width 23 height 5
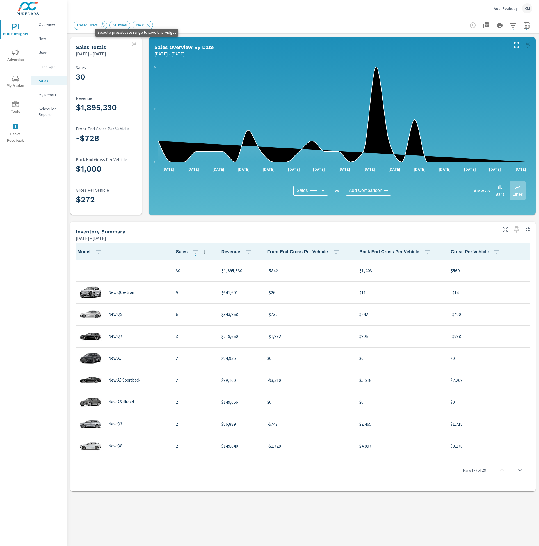
scroll to position [0, 0]
click at [99, 22] on div "Reset Filters" at bounding box center [91, 25] width 34 height 9
click at [99, 24] on span "Reset Filters" at bounding box center [87, 25] width 27 height 4
click at [105, 24] on icon at bounding box center [102, 25] width 6 height 6
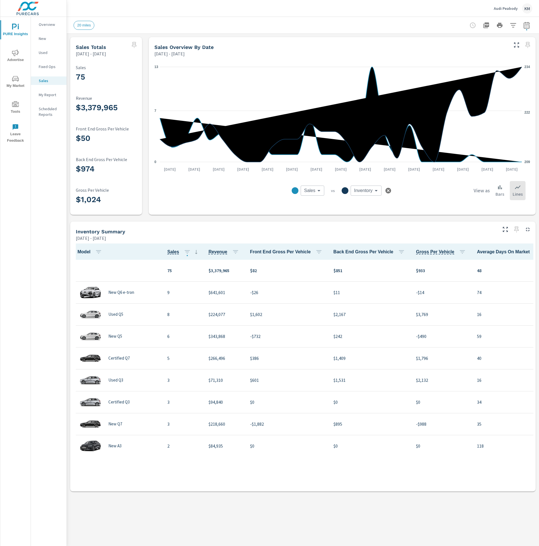
scroll to position [0, 0]
click at [17, 24] on icon "nav menu" at bounding box center [15, 27] width 7 height 7
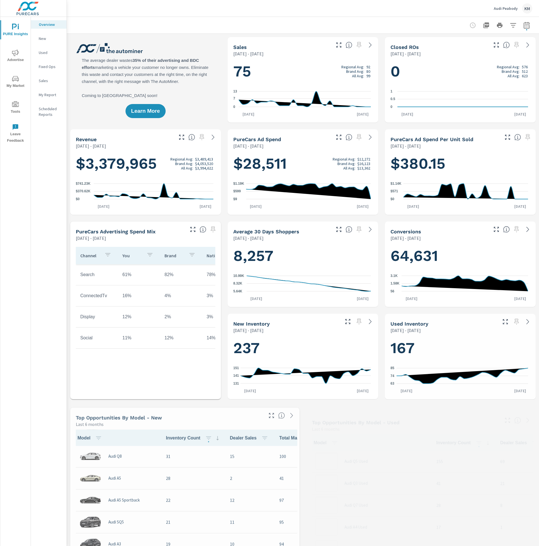
scroll to position [0, 0]
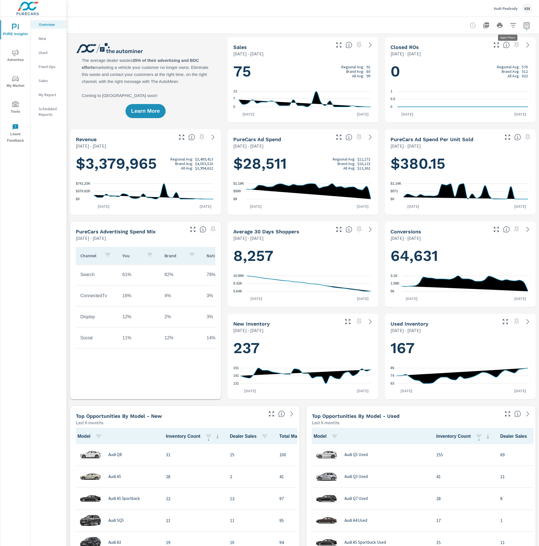
click at [510, 28] on icon "button" at bounding box center [513, 25] width 7 height 7
click at [366, 47] on div at bounding box center [269, 273] width 539 height 546
click at [369, 46] on icon at bounding box center [370, 44] width 3 height 5
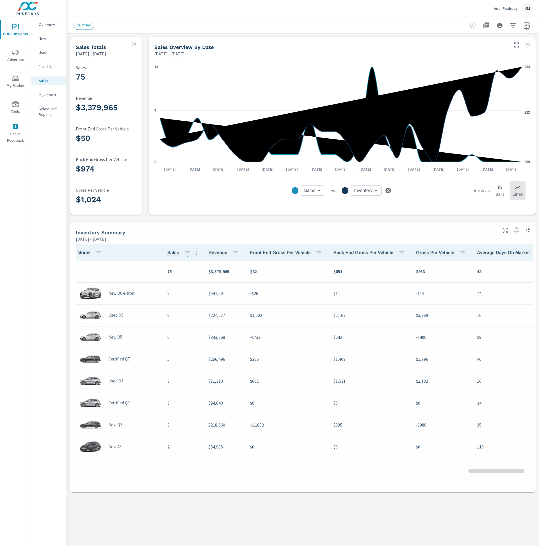
scroll to position [0, 0]
click at [530, 24] on icon "button" at bounding box center [527, 25] width 7 height 7
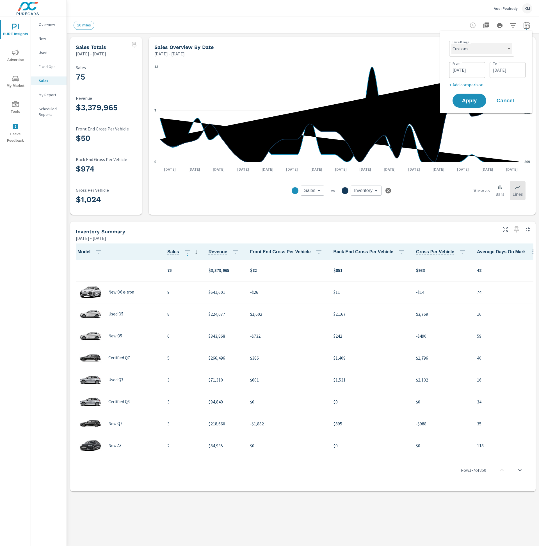
click at [484, 50] on select "Custom Yesterday Last week Last 7 days Last 14 days Last 30 days Last 45 days L…" at bounding box center [482, 48] width 61 height 11
click at [452, 43] on select "Custom Yesterday Last week Last 7 days Last 14 days Last 30 days Last 45 days L…" at bounding box center [482, 48] width 61 height 11
select select "Last month"
click at [475, 77] on span "Apply" at bounding box center [469, 79] width 23 height 5
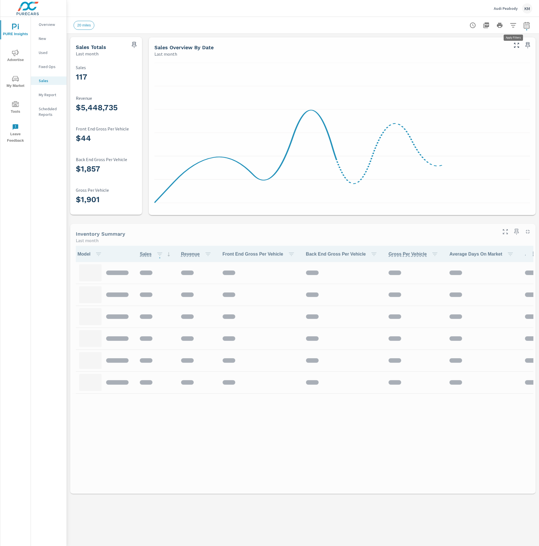
click at [515, 25] on icon "button" at bounding box center [513, 25] width 6 height 4
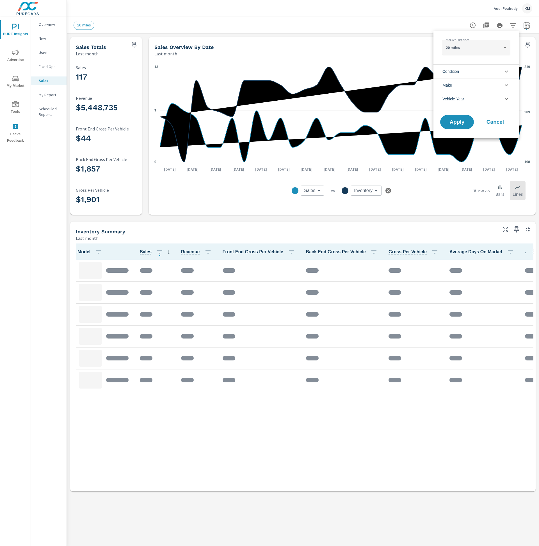
click at [478, 74] on li "Condition" at bounding box center [476, 71] width 85 height 14
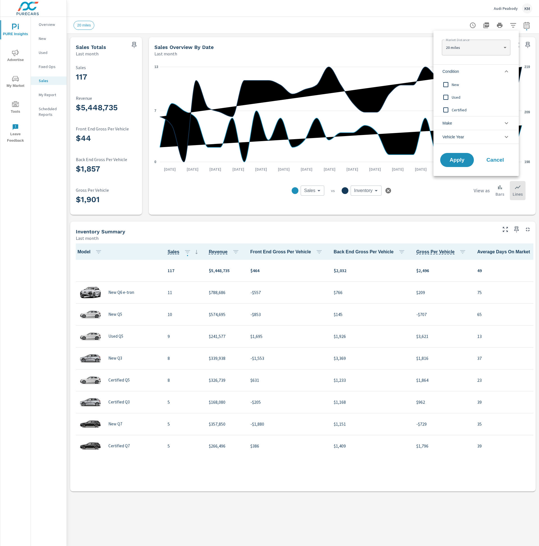
scroll to position [0, 0]
click at [462, 84] on span "New" at bounding box center [483, 84] width 62 height 7
click at [455, 160] on span "Apply" at bounding box center [457, 159] width 23 height 5
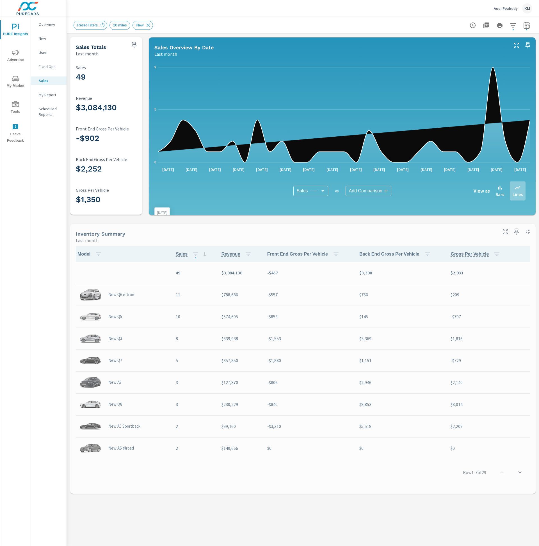
scroll to position [0, 0]
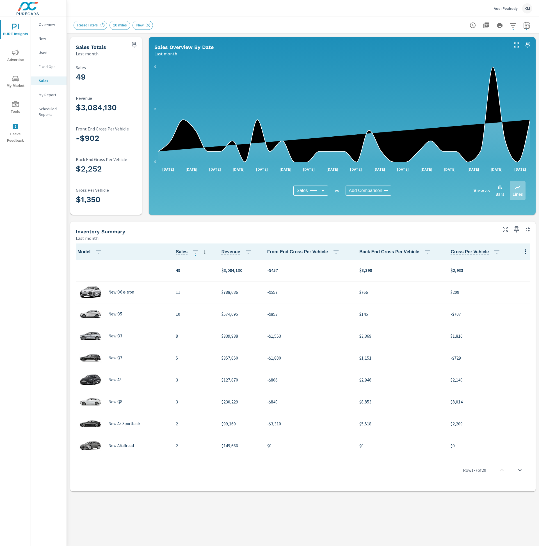
click at [530, 7] on div "KM" at bounding box center [528, 8] width 10 height 10
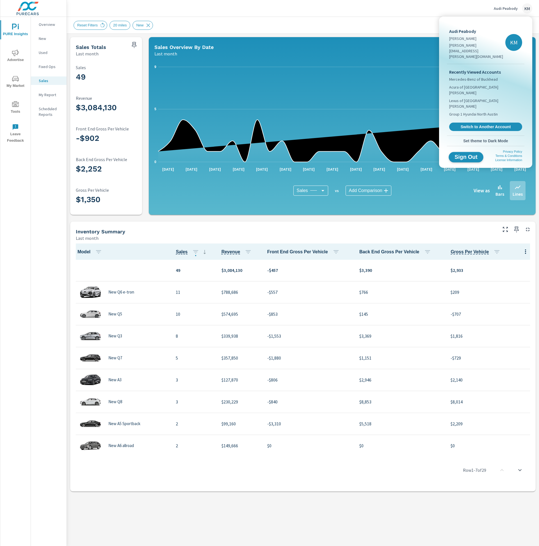
click at [476, 154] on span "Sign Out" at bounding box center [467, 156] width 26 height 5
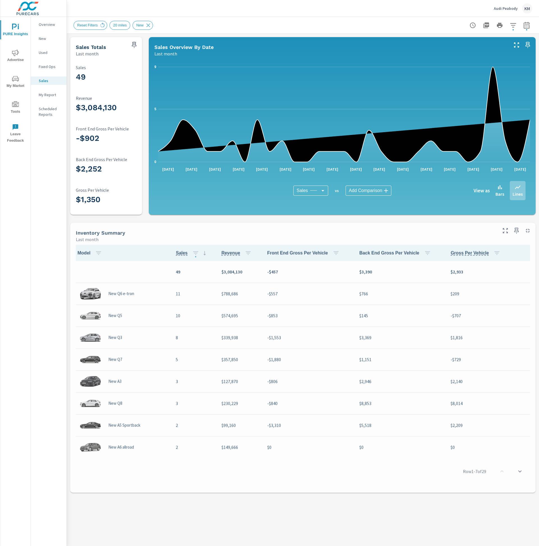
scroll to position [0, 0]
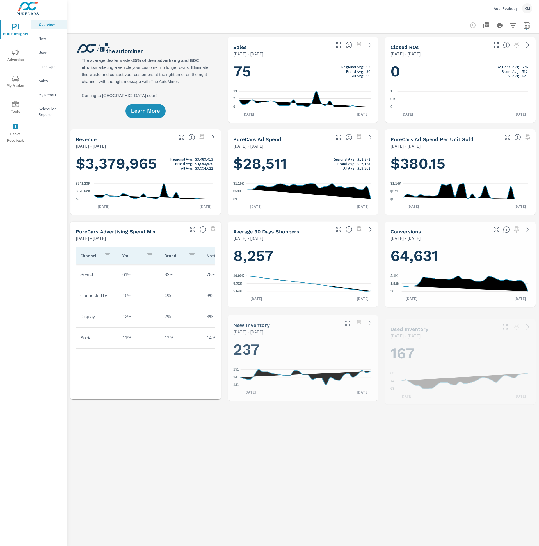
scroll to position [0, 0]
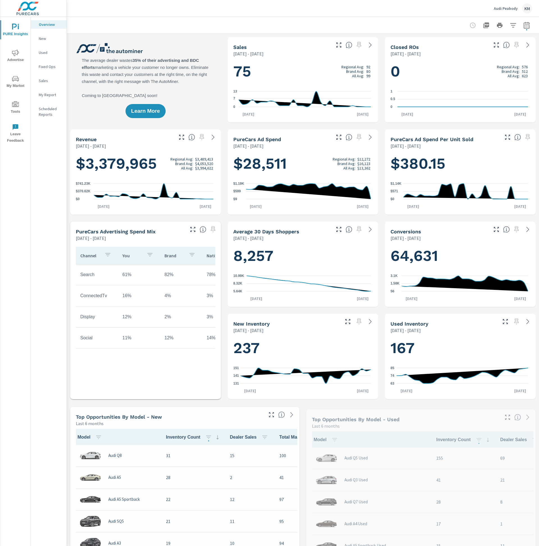
click at [289, 56] on div "[DATE] - [DATE]" at bounding box center [281, 53] width 97 height 7
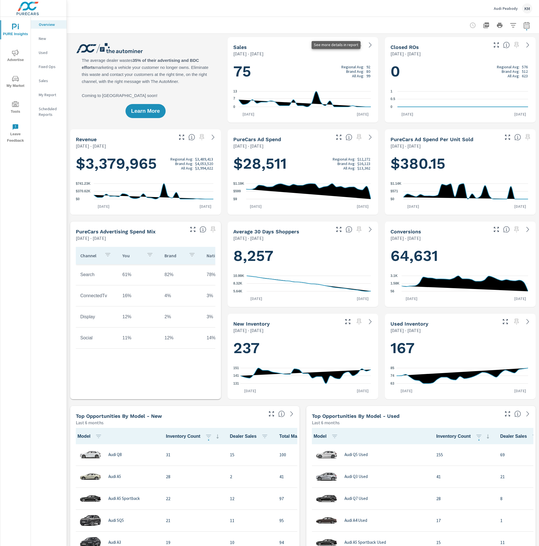
click at [369, 43] on icon at bounding box center [370, 44] width 3 height 5
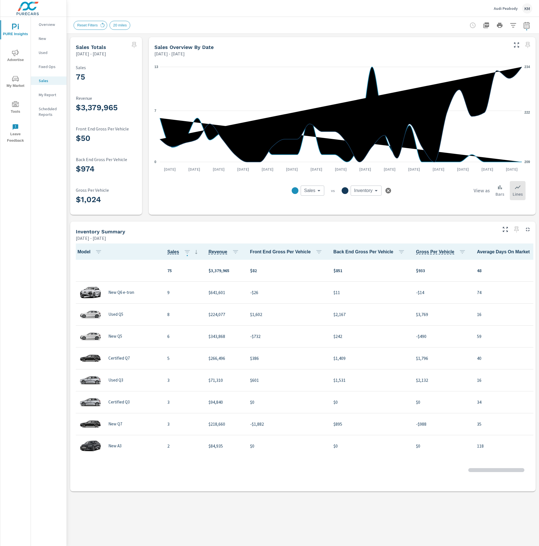
scroll to position [0, 0]
click at [83, 26] on span "Reset Filters" at bounding box center [87, 25] width 27 height 4
click at [98, 24] on span "Reset Filters" at bounding box center [87, 25] width 27 height 4
click at [101, 27] on icon at bounding box center [102, 25] width 6 height 6
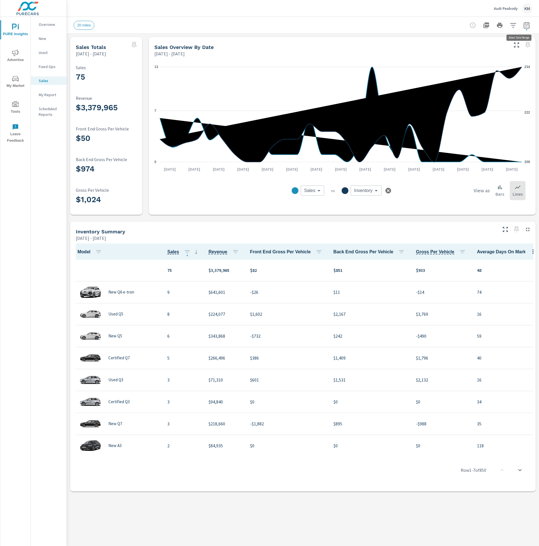
click at [523, 28] on button "button" at bounding box center [526, 25] width 11 height 11
click at [482, 54] on select "Custom Yesterday Last week Last 7 days Last 14 days Last 30 days Last 45 days L…" at bounding box center [482, 48] width 61 height 11
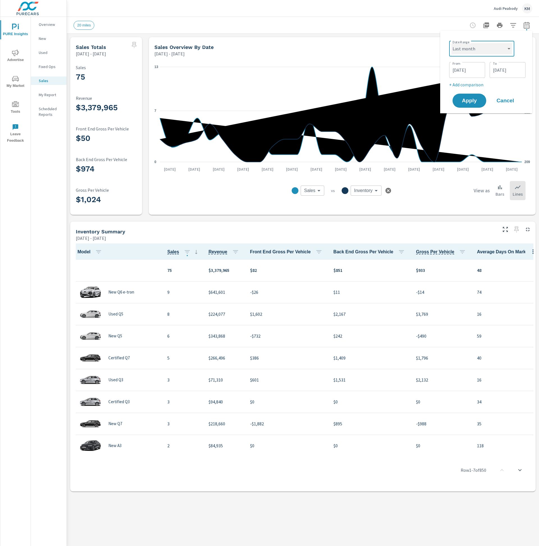
click at [452, 43] on select "Custom Yesterday Last week Last 7 days Last 14 days Last 30 days Last 45 days L…" at bounding box center [482, 48] width 61 height 11
select select "Last month"
click at [518, 24] on button "button" at bounding box center [513, 25] width 11 height 11
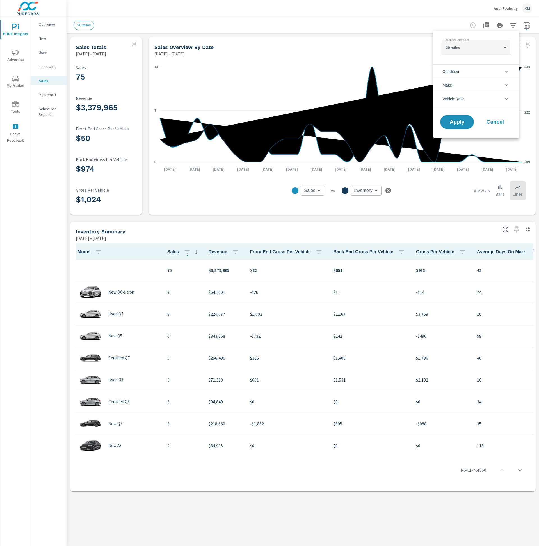
click at [470, 70] on li "Condition" at bounding box center [476, 71] width 85 height 14
click at [466, 84] on span "New" at bounding box center [483, 84] width 62 height 7
click at [461, 162] on span "Apply" at bounding box center [457, 159] width 23 height 5
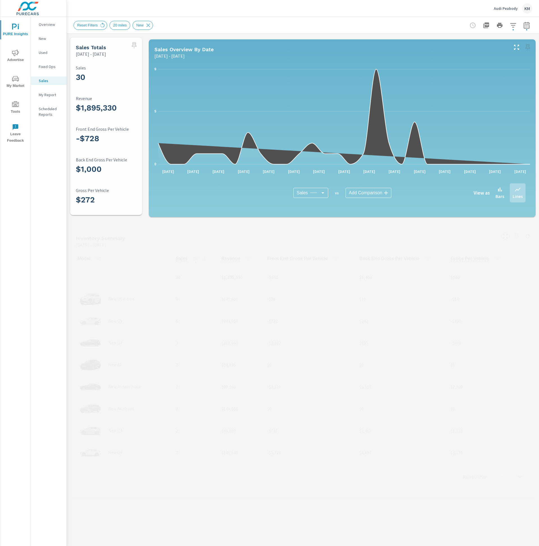
scroll to position [0, 0]
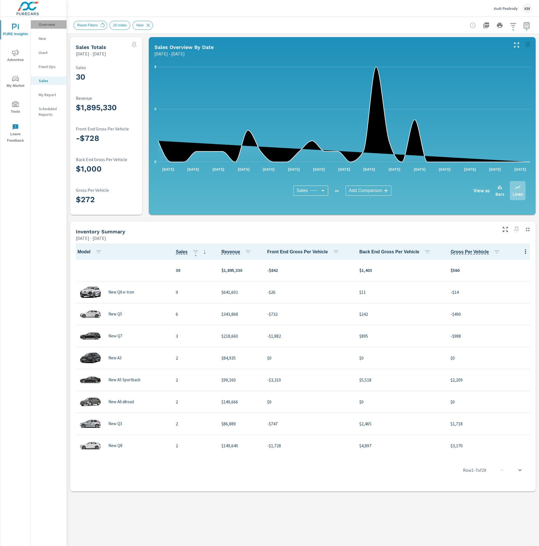
click at [46, 27] on p "Overview" at bounding box center [50, 25] width 23 height 6
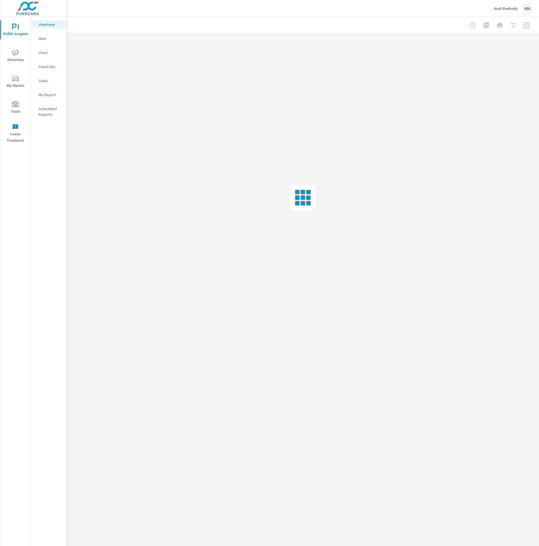
click at [43, 39] on p "New" at bounding box center [50, 39] width 23 height 6
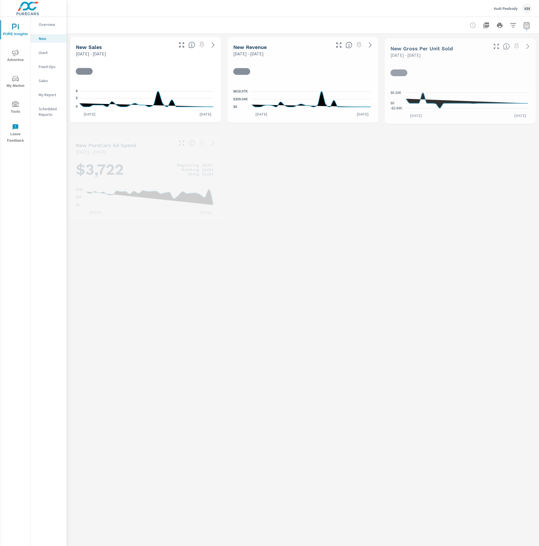
scroll to position [0, 0]
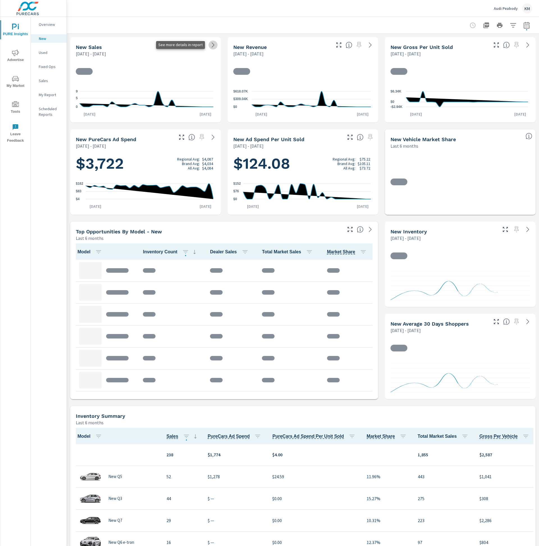
click at [212, 44] on icon at bounding box center [213, 44] width 3 height 5
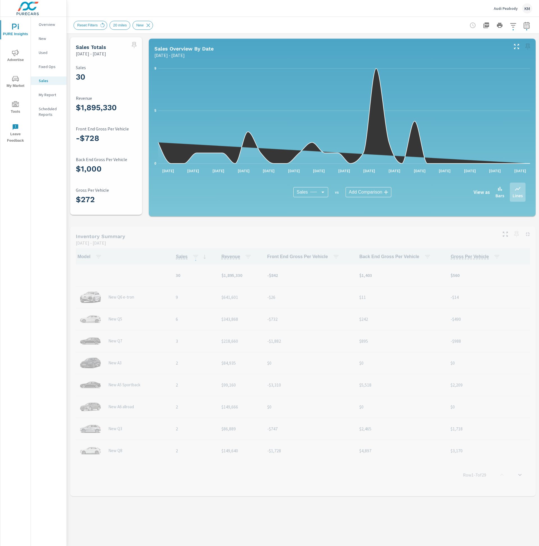
scroll to position [0, 0]
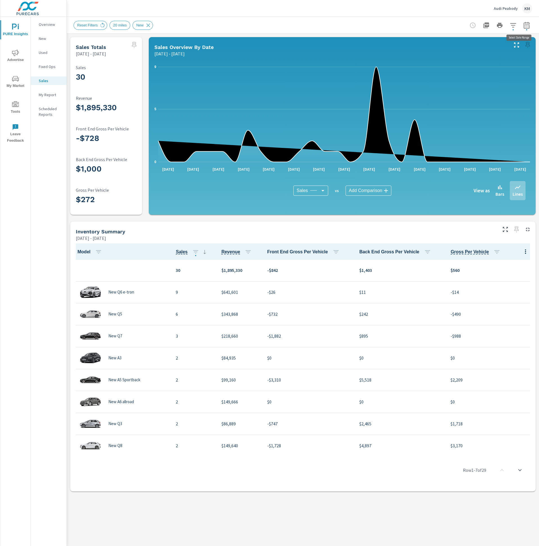
click at [525, 22] on icon "button" at bounding box center [527, 25] width 6 height 7
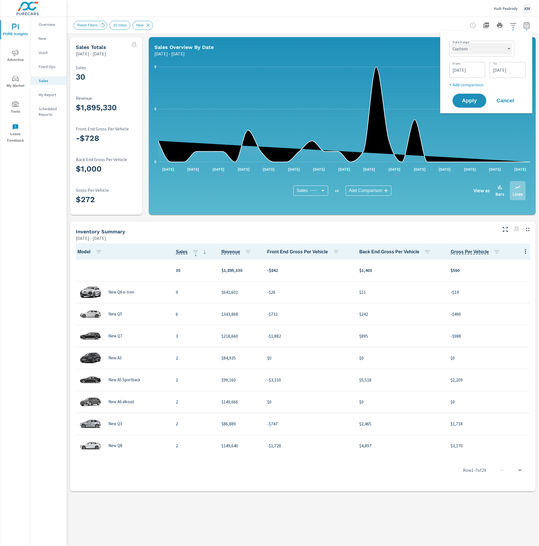
click at [483, 53] on select "Custom [DATE] Last week Last 7 days Last 14 days Last 30 days Last 45 days Last…" at bounding box center [482, 48] width 61 height 11
click at [452, 43] on select "Custom [DATE] Last week Last 7 days Last 14 days Last 30 days Last 45 days Last…" at bounding box center [482, 48] width 61 height 11
select select "Last month"
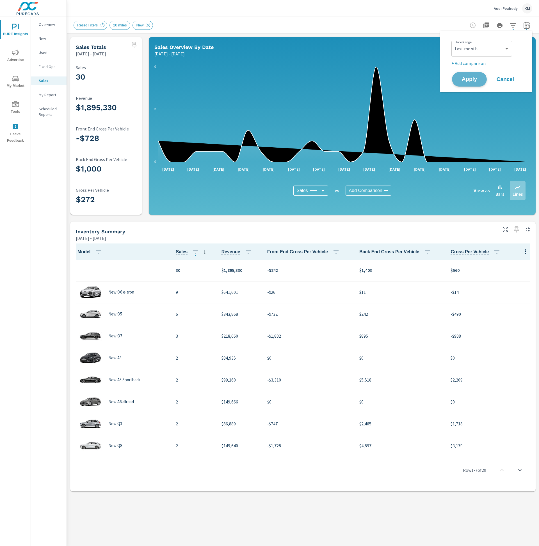
click at [463, 80] on span "Apply" at bounding box center [469, 79] width 23 height 5
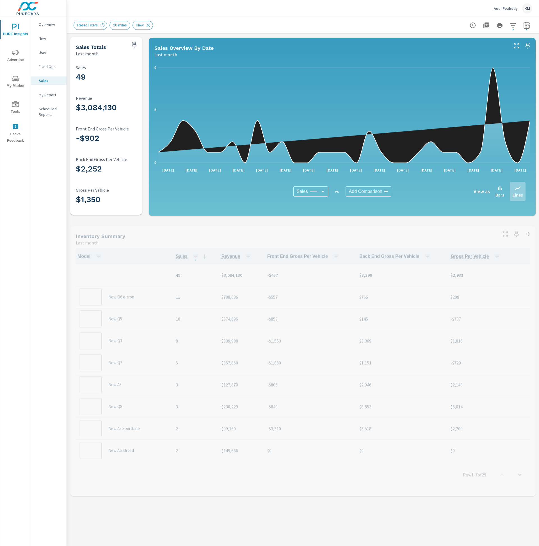
scroll to position [0, 0]
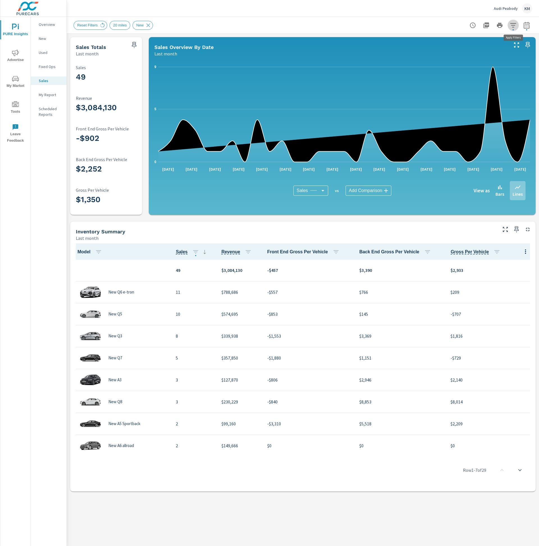
click at [512, 24] on icon "button" at bounding box center [513, 25] width 7 height 7
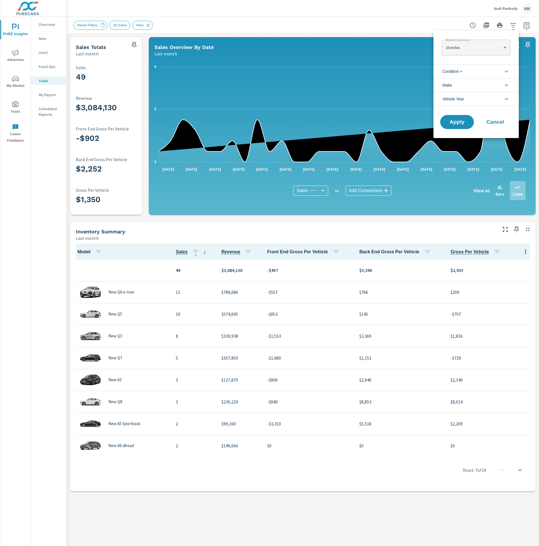
click at [472, 72] on li "Condition" at bounding box center [476, 71] width 85 height 14
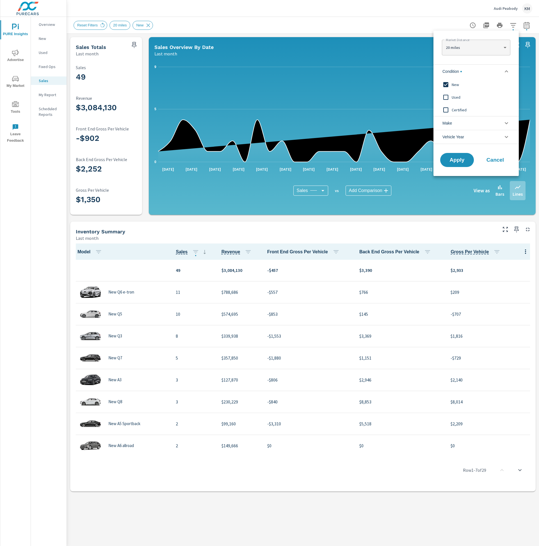
click at [472, 72] on li "Condition" at bounding box center [476, 71] width 85 height 14
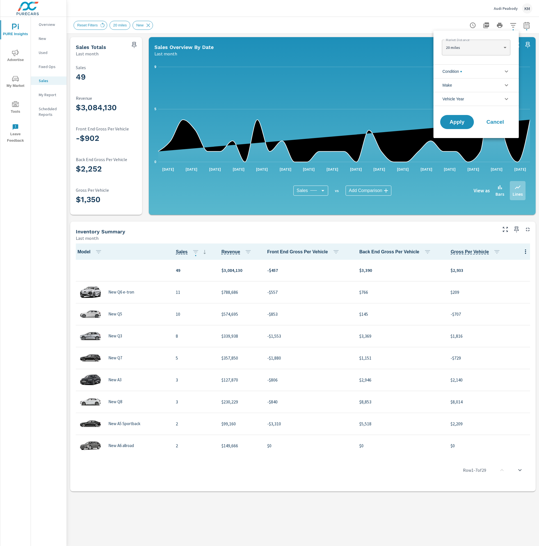
click at [489, 67] on li "Condition" at bounding box center [476, 71] width 85 height 14
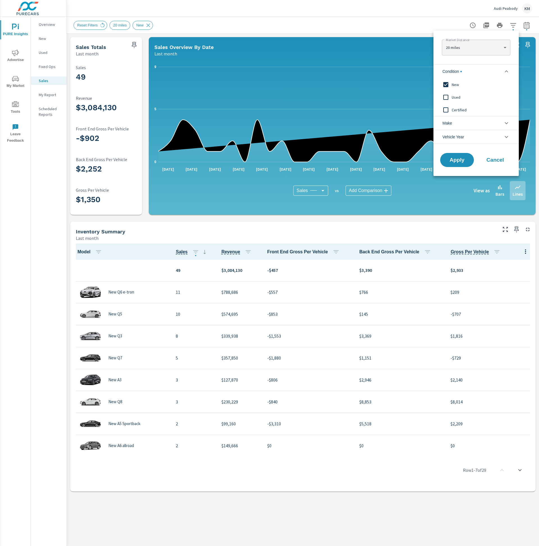
click at [455, 82] on span "New" at bounding box center [483, 84] width 62 height 7
click at [458, 162] on span "Apply" at bounding box center [457, 159] width 23 height 5
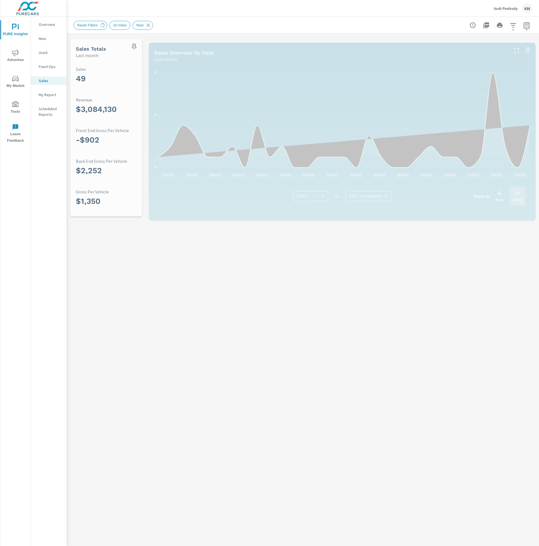
scroll to position [0, 0]
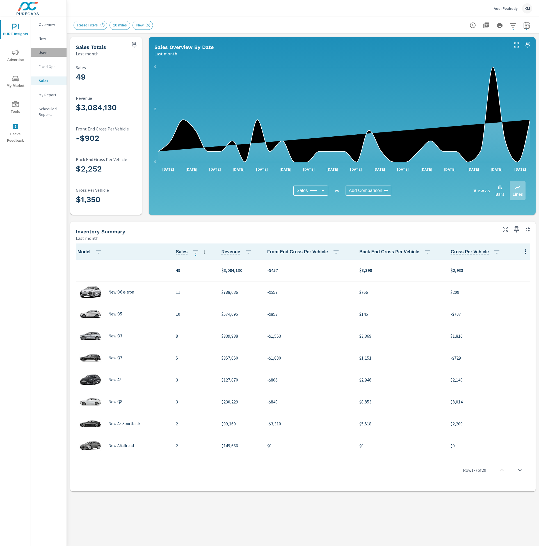
click at [47, 53] on p "Used" at bounding box center [50, 53] width 23 height 6
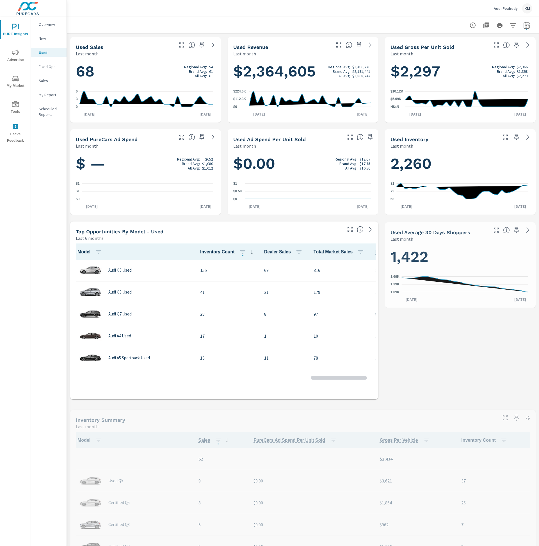
scroll to position [0, 0]
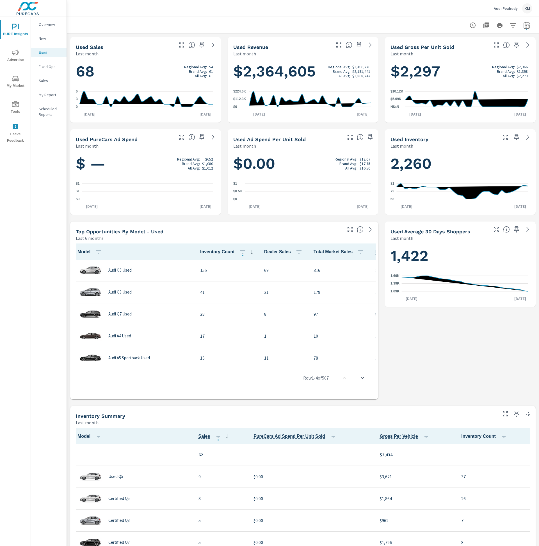
click at [208, 48] on div at bounding box center [198, 43] width 46 height 12
click at [212, 46] on icon at bounding box center [213, 45] width 7 height 7
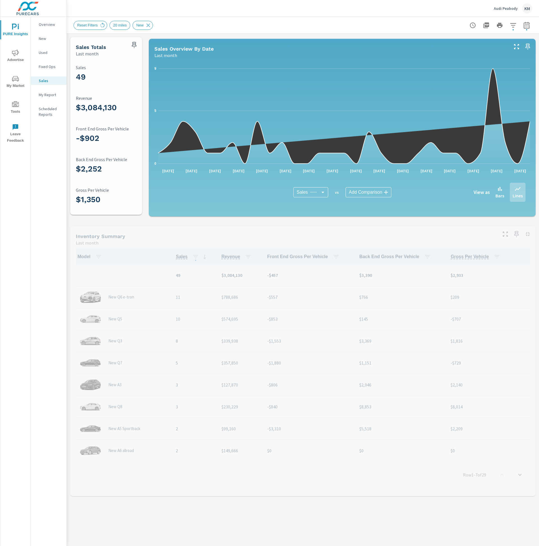
scroll to position [0, 0]
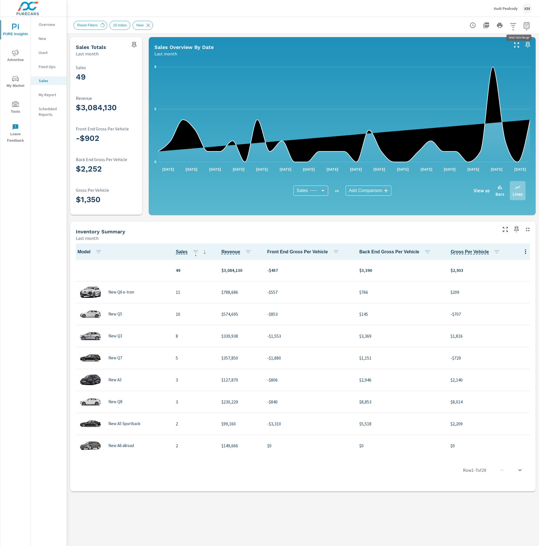
click at [526, 26] on icon "button" at bounding box center [527, 25] width 7 height 7
select select "Last month"
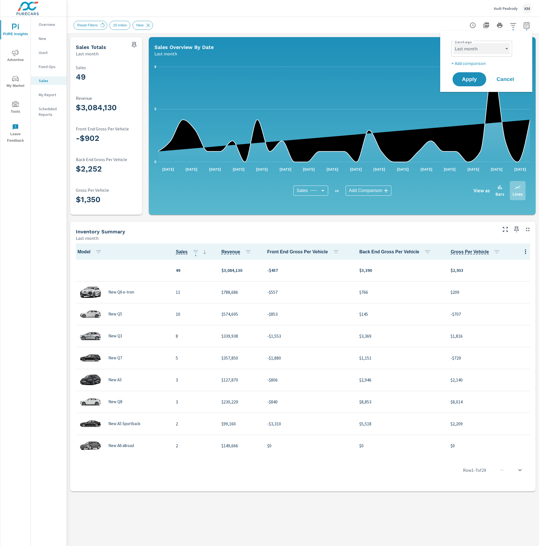
click at [499, 53] on select "Custom [DATE] Last week Last 7 days Last 14 days Last 30 days Last 45 days Last…" at bounding box center [482, 48] width 56 height 11
click at [454, 43] on select "Custom [DATE] Last week Last 7 days Last 14 days Last 30 days Last 45 days Last…" at bounding box center [482, 48] width 56 height 11
click at [472, 79] on span "Apply" at bounding box center [469, 79] width 23 height 5
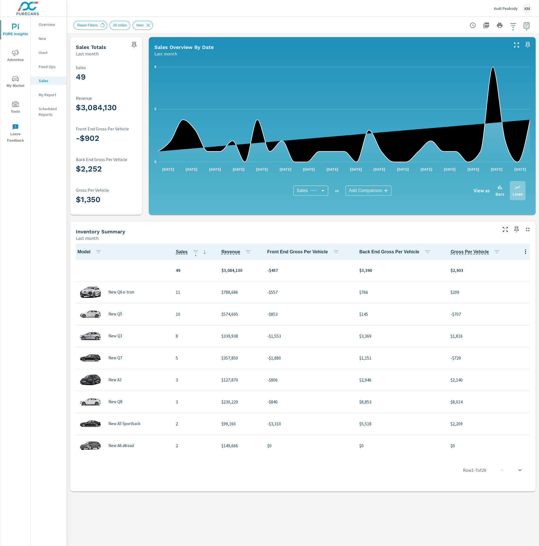
click at [354, 194] on body "PURE Insights Advertise My Market Tools Leave Feedback Overview New Used Fixed …" at bounding box center [269, 273] width 539 height 546
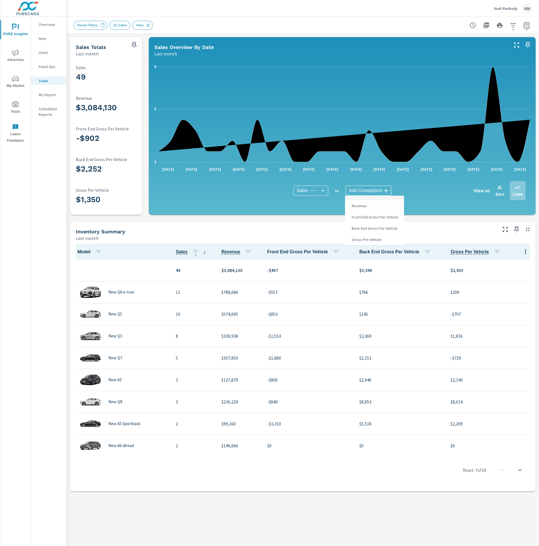
click at [294, 217] on div at bounding box center [269, 273] width 539 height 546
click at [44, 26] on p "Overview" at bounding box center [50, 25] width 23 height 6
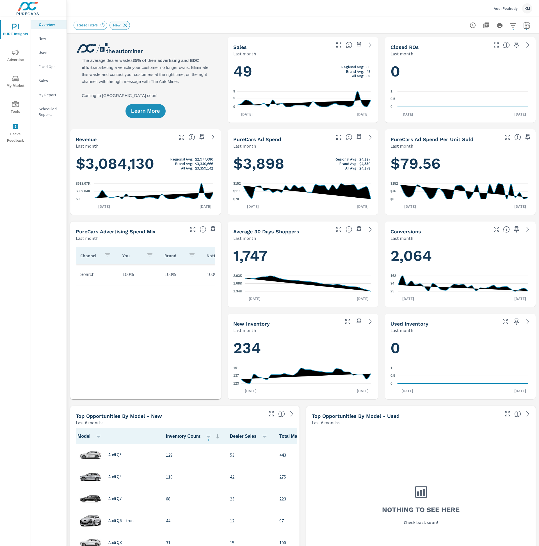
click at [128, 25] on icon at bounding box center [125, 25] width 6 height 6
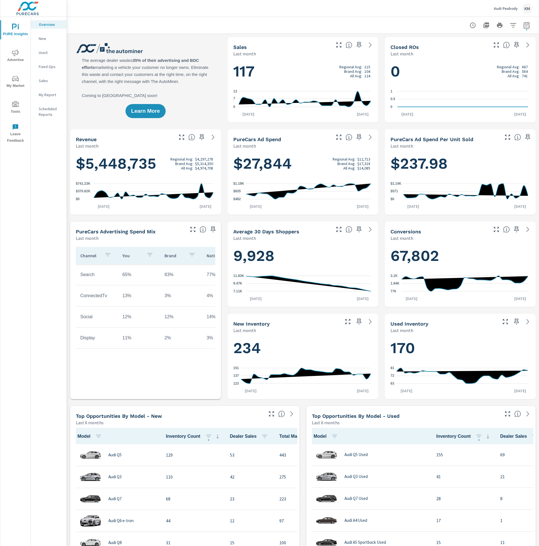
scroll to position [88, 0]
click at [45, 38] on p "New" at bounding box center [50, 39] width 23 height 6
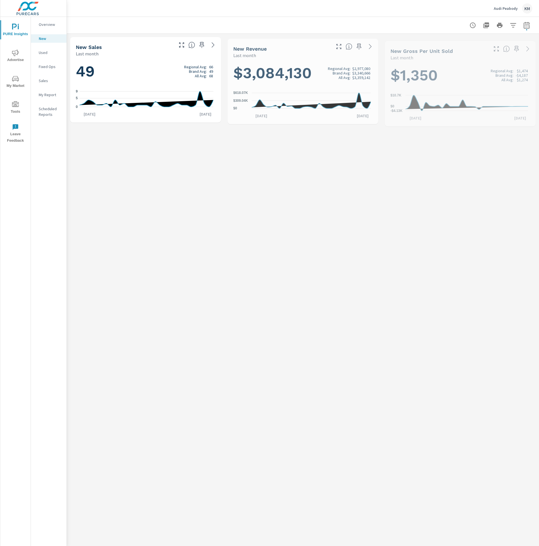
scroll to position [0, 0]
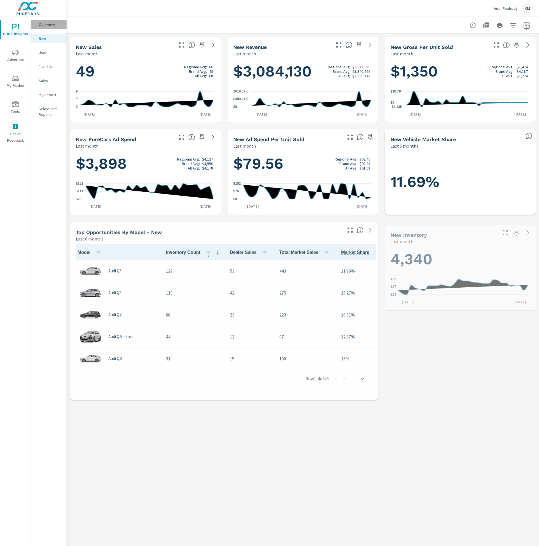
click at [47, 24] on p "Overview" at bounding box center [50, 25] width 23 height 6
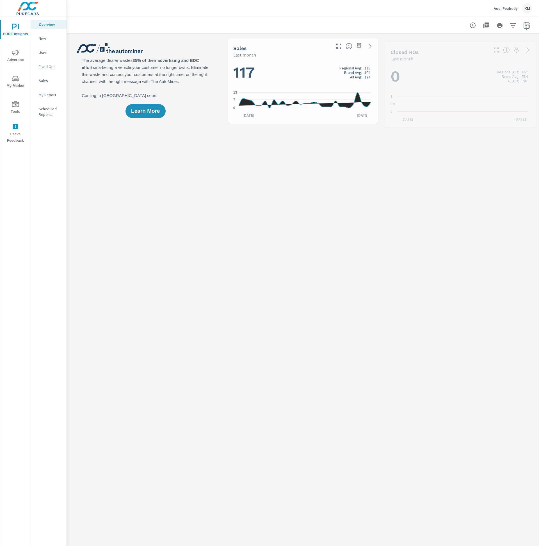
scroll to position [0, 0]
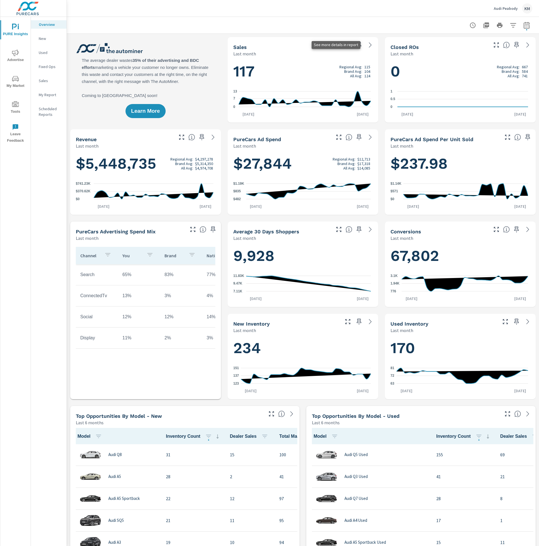
click at [368, 46] on icon at bounding box center [370, 45] width 7 height 7
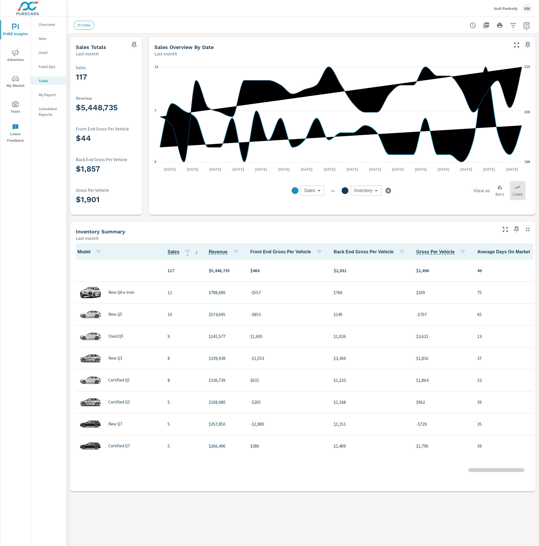
scroll to position [0, 0]
click at [47, 27] on p "Overview" at bounding box center [50, 25] width 23 height 6
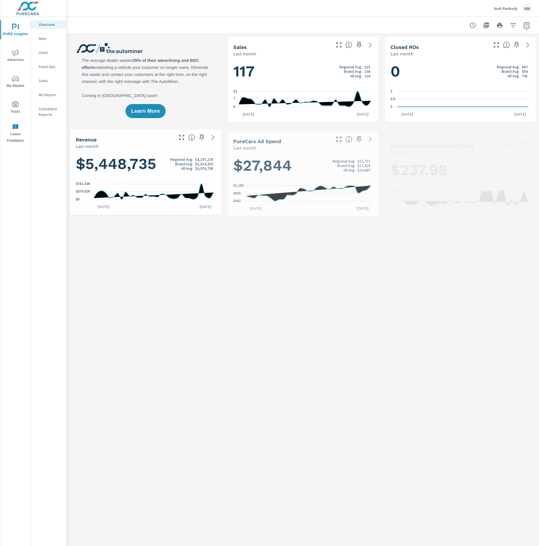
scroll to position [0, 0]
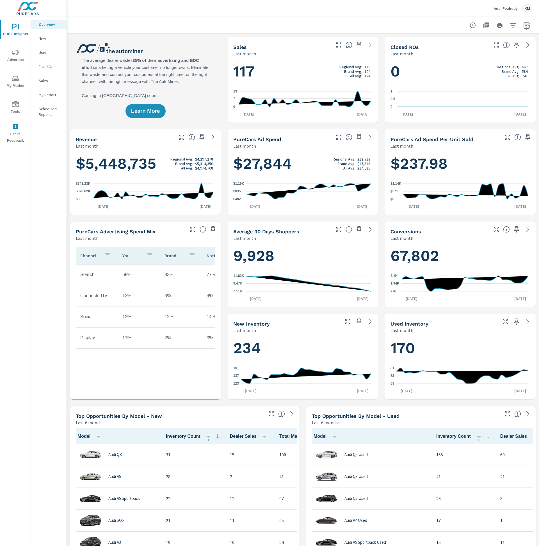
click at [526, 8] on div "KM" at bounding box center [528, 8] width 10 height 10
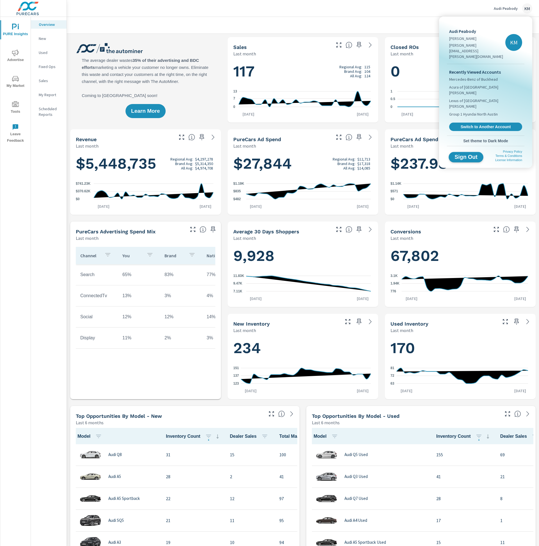
click at [469, 154] on span "Sign Out" at bounding box center [467, 156] width 26 height 5
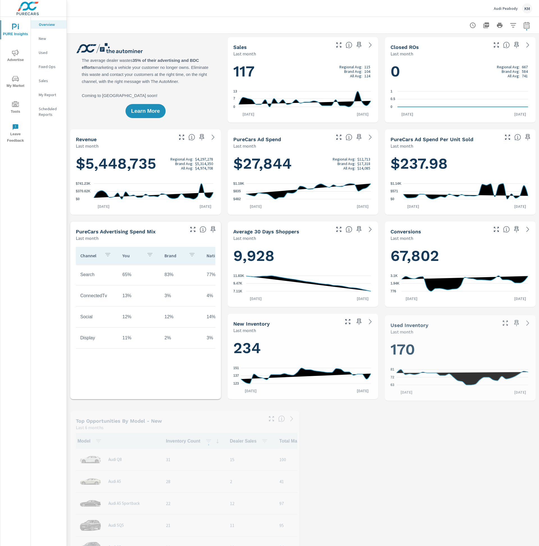
scroll to position [0, 0]
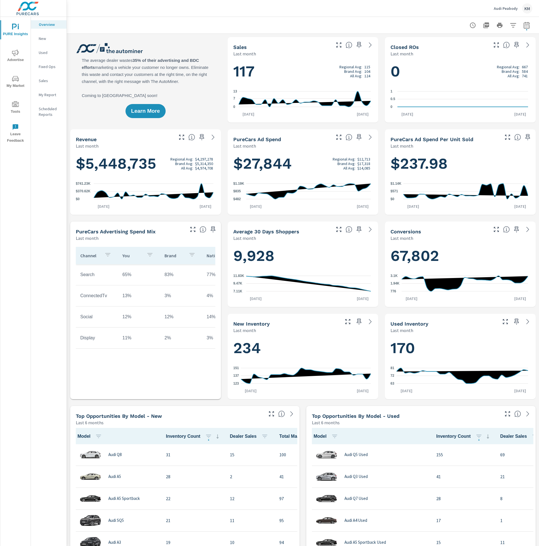
click at [234, 393] on div "123 137 151 [DATE] [DATE]" at bounding box center [303, 378] width 140 height 30
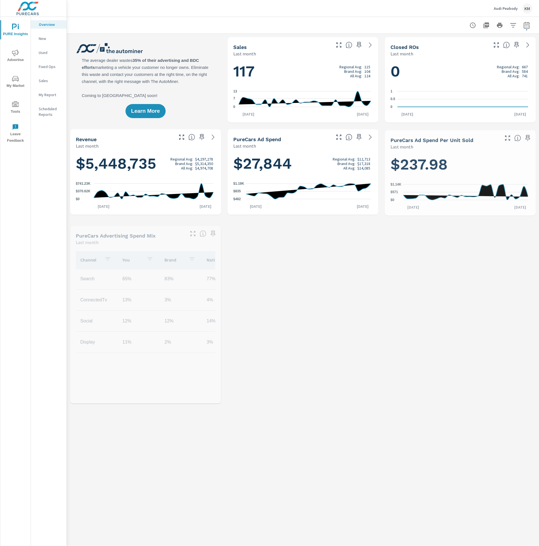
scroll to position [0, 0]
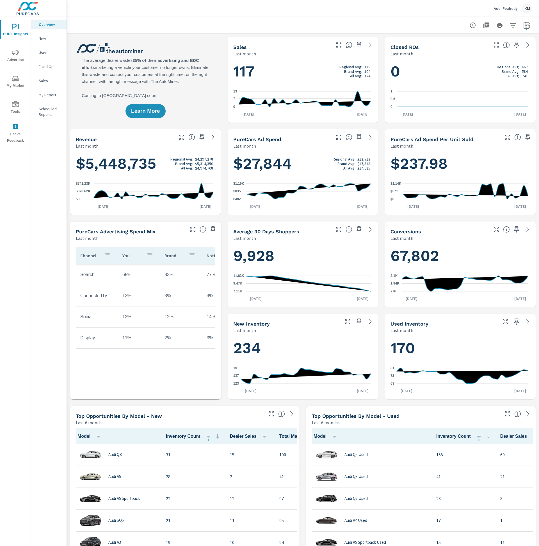
click at [437, 321] on div "Used Inventory" at bounding box center [444, 323] width 106 height 6
click at [40, 37] on p "New" at bounding box center [50, 39] width 23 height 6
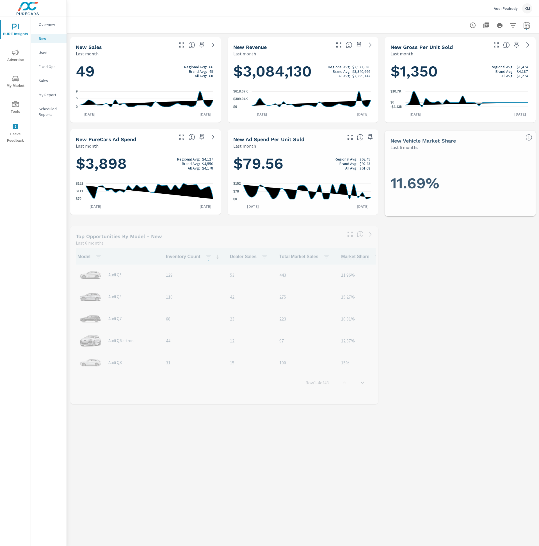
scroll to position [0, 0]
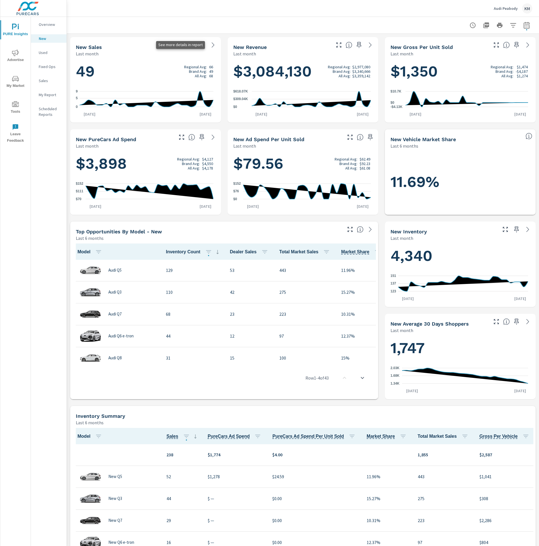
click at [210, 44] on icon at bounding box center [213, 45] width 7 height 7
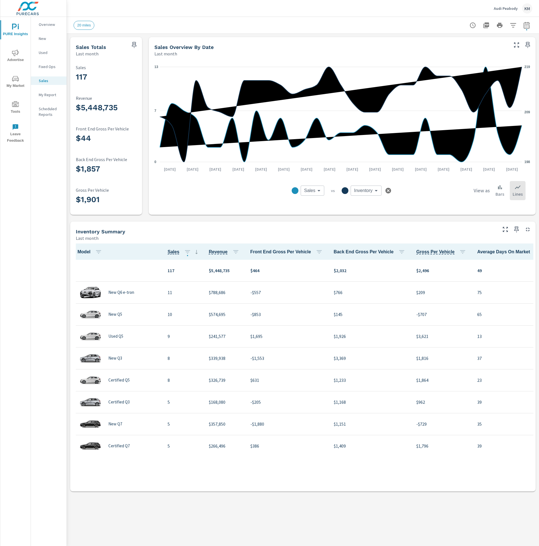
scroll to position [0, 0]
click at [317, 333] on td "$1,695" at bounding box center [287, 336] width 83 height 22
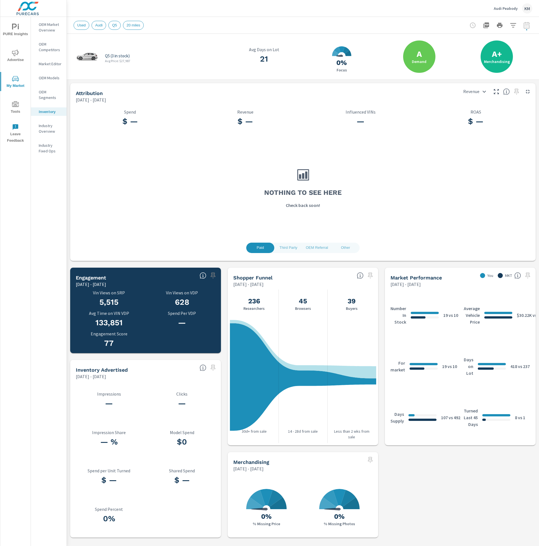
click at [417, 113] on div "$ — Spend $ — Revenue — Influenced VINs $ — ROAS Nothing to see here Check back…" at bounding box center [302, 173] width 461 height 137
click at [13, 22] on button "PURE Insights" at bounding box center [15, 29] width 30 height 19
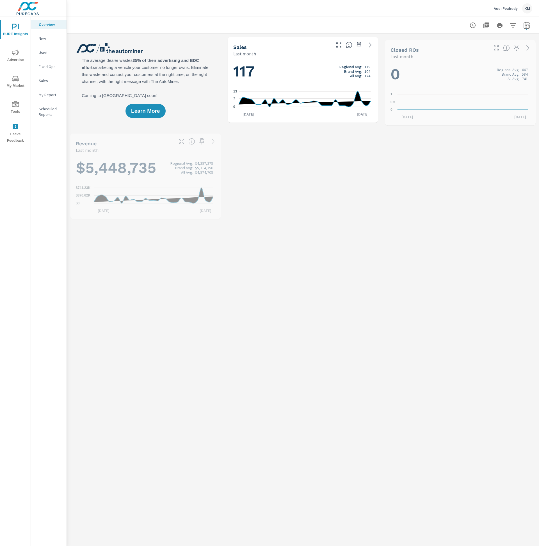
scroll to position [0, 0]
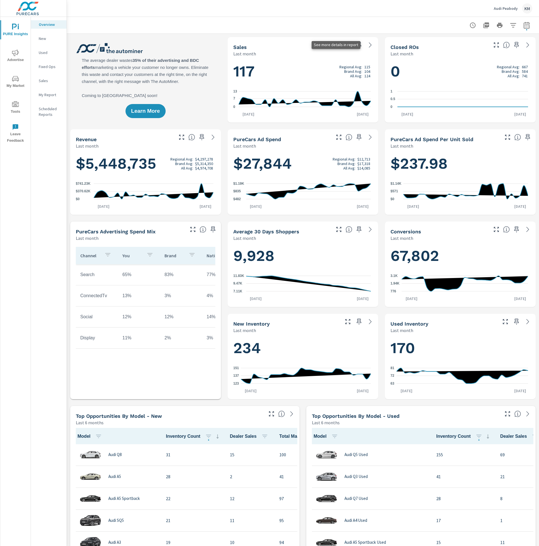
click at [368, 42] on icon at bounding box center [370, 45] width 7 height 7
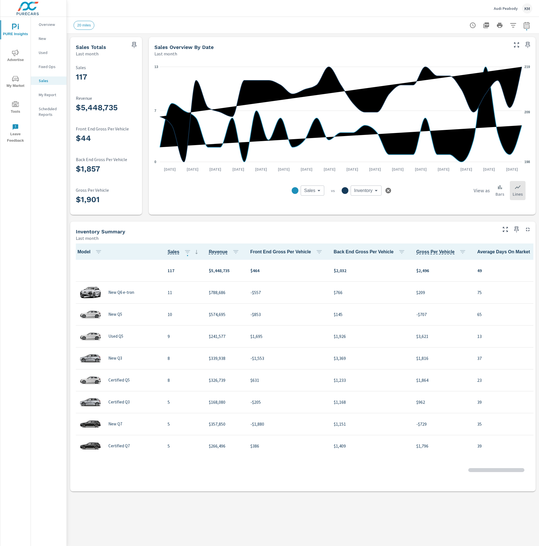
scroll to position [0, 0]
click at [46, 38] on p "New" at bounding box center [50, 39] width 23 height 6
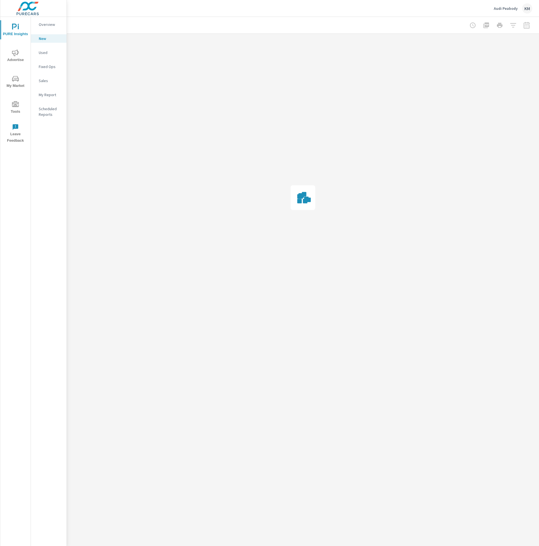
click at [46, 38] on p "New" at bounding box center [50, 39] width 23 height 6
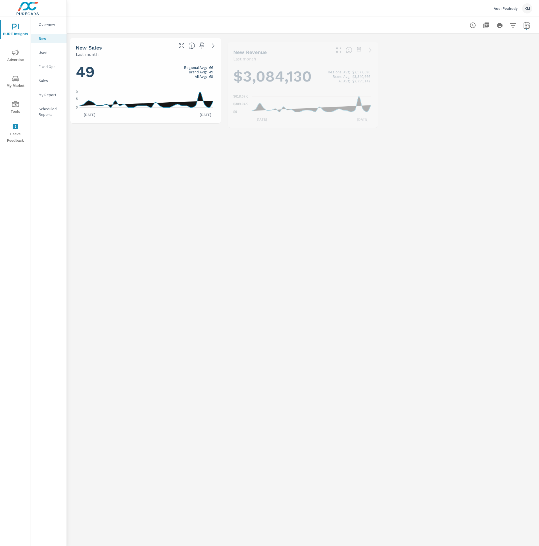
scroll to position [0, 0]
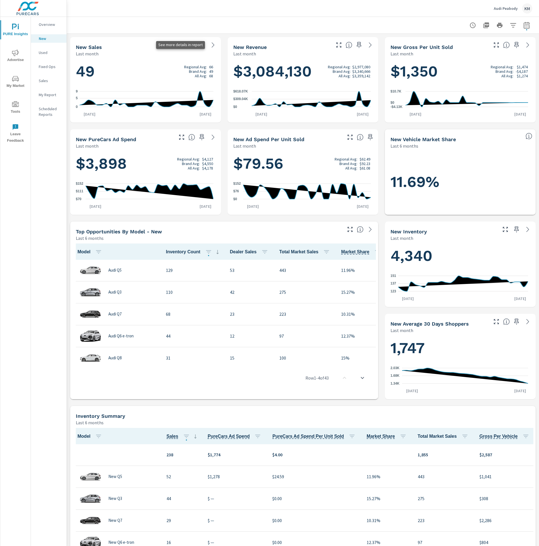
click at [210, 44] on icon at bounding box center [213, 45] width 7 height 7
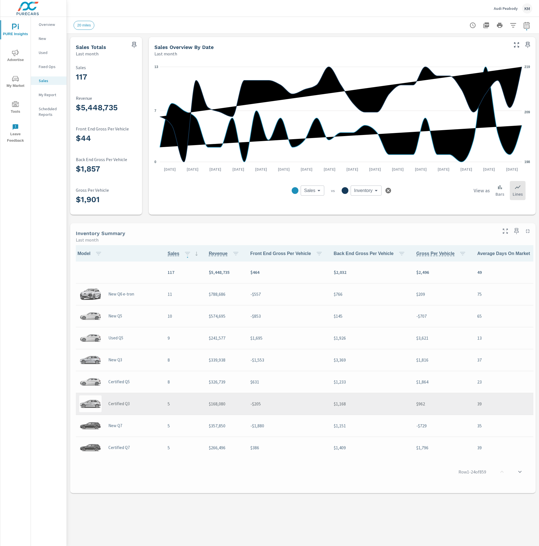
scroll to position [0, 0]
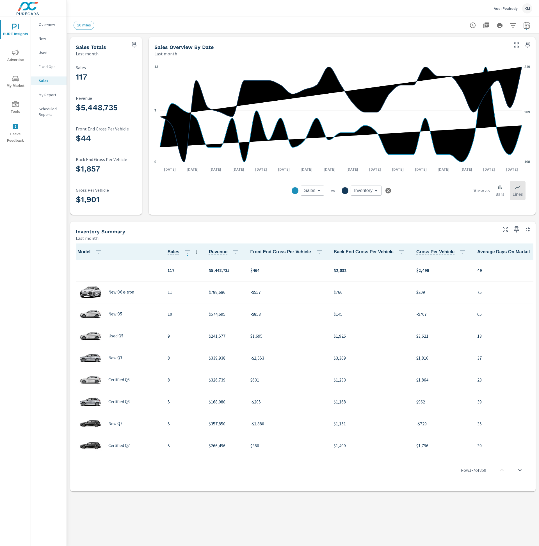
click at [21, 28] on span "PURE Insights" at bounding box center [15, 31] width 27 height 14
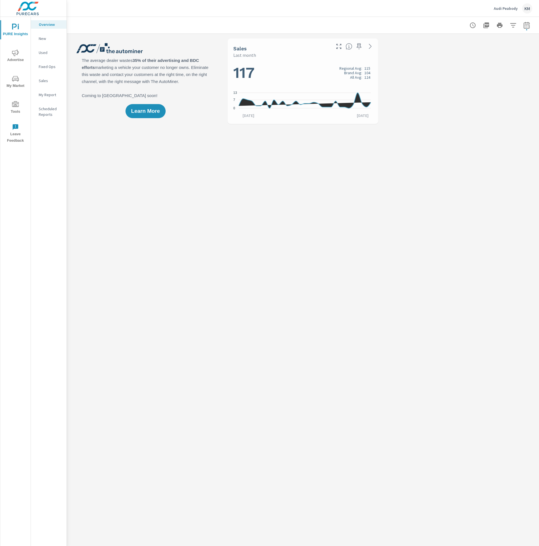
scroll to position [0, 0]
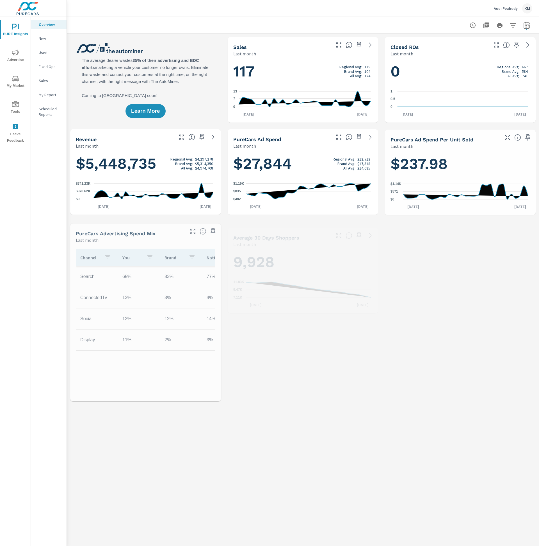
click at [527, 12] on div "KM" at bounding box center [528, 8] width 10 height 10
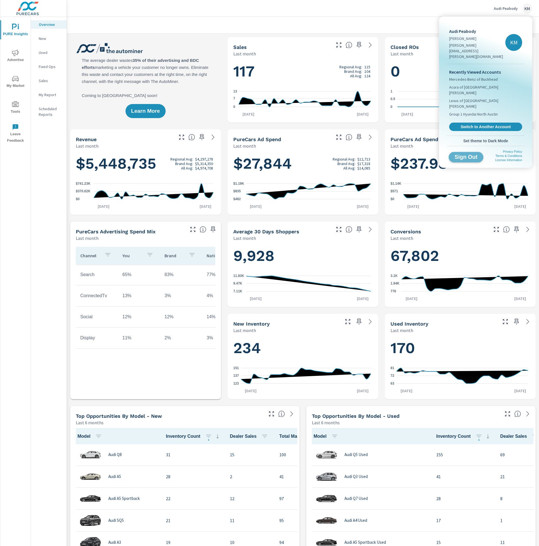
click at [465, 154] on span "Sign Out" at bounding box center [467, 156] width 26 height 5
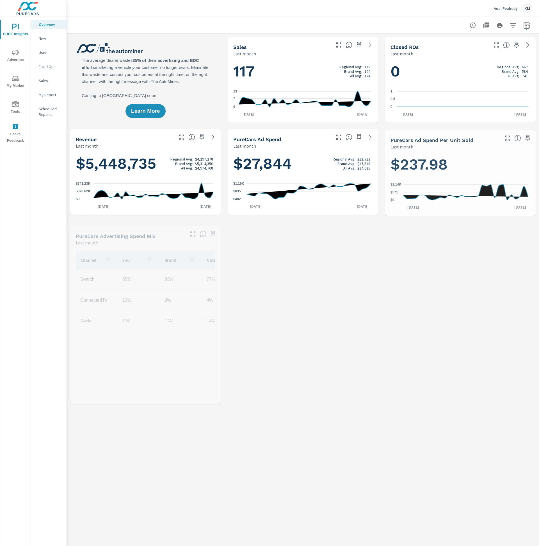
scroll to position [0, 0]
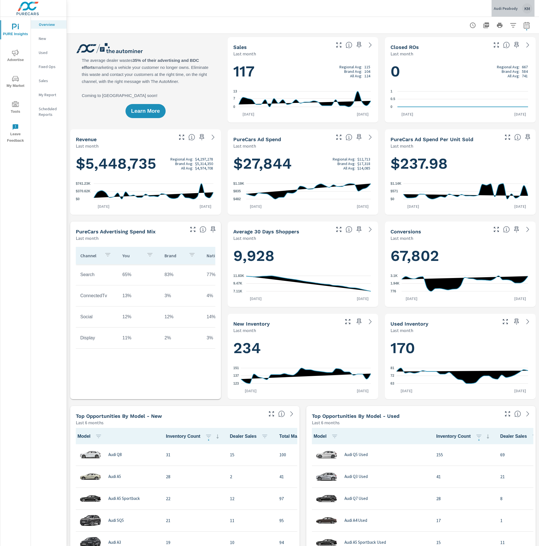
click at [529, 6] on div "KM" at bounding box center [528, 8] width 10 height 10
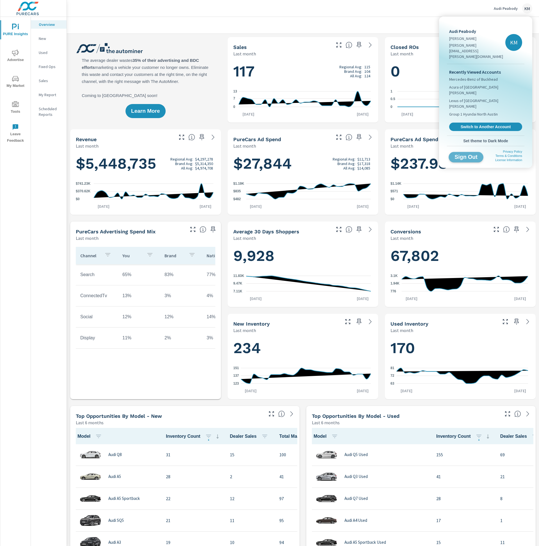
click at [478, 154] on span "Sign Out" at bounding box center [467, 156] width 26 height 5
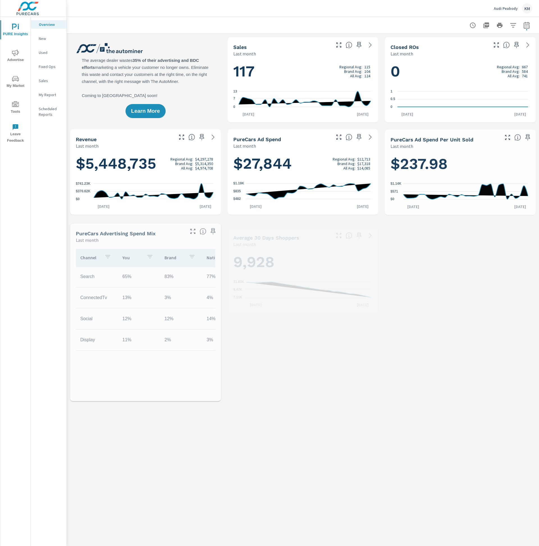
scroll to position [0, 0]
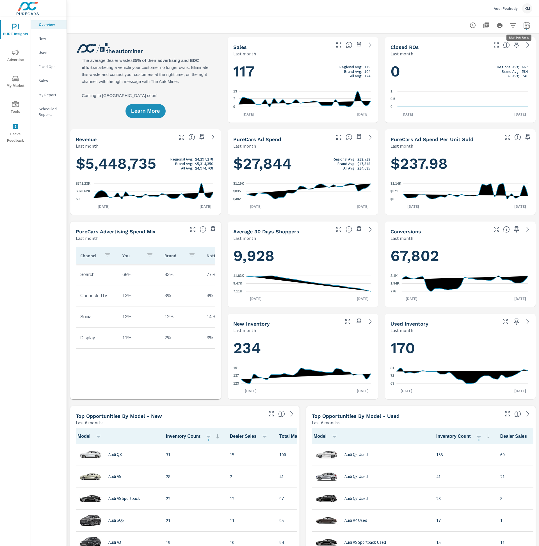
click at [524, 24] on icon "button" at bounding box center [527, 25] width 7 height 7
select select "Last month"
click at [502, 45] on select "Custom [DATE] Last week Last 7 days Last 14 days Last 30 days Last 45 days Last…" at bounding box center [476, 48] width 56 height 11
click at [448, 43] on select "Custom [DATE] Last week Last 7 days Last 14 days Last 30 days Last 45 days Last…" at bounding box center [476, 48] width 56 height 11
click at [468, 83] on button "Apply" at bounding box center [464, 79] width 35 height 15
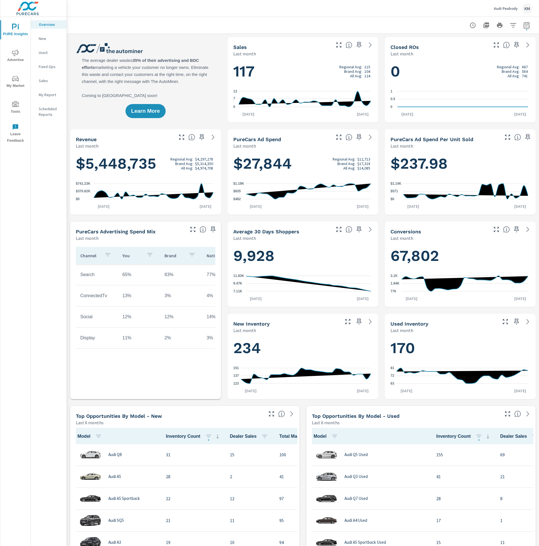
click at [366, 46] on link at bounding box center [370, 44] width 9 height 9
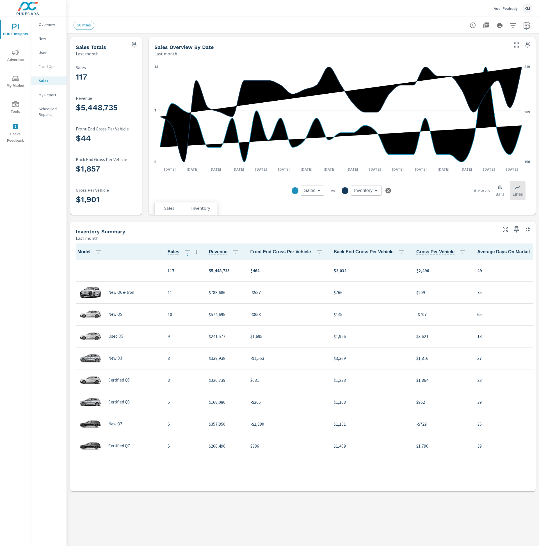
scroll to position [0, 0]
click at [42, 38] on p "New" at bounding box center [50, 39] width 23 height 6
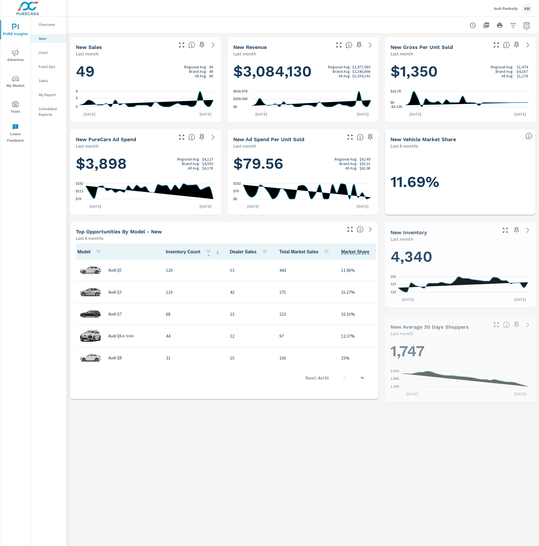
scroll to position [0, 0]
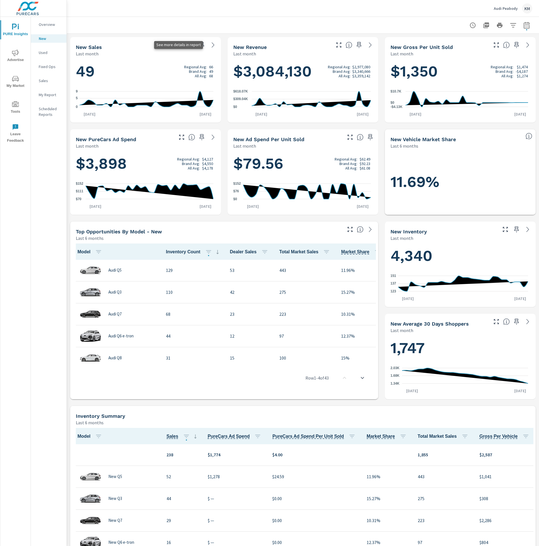
click at [213, 44] on icon at bounding box center [213, 45] width 7 height 7
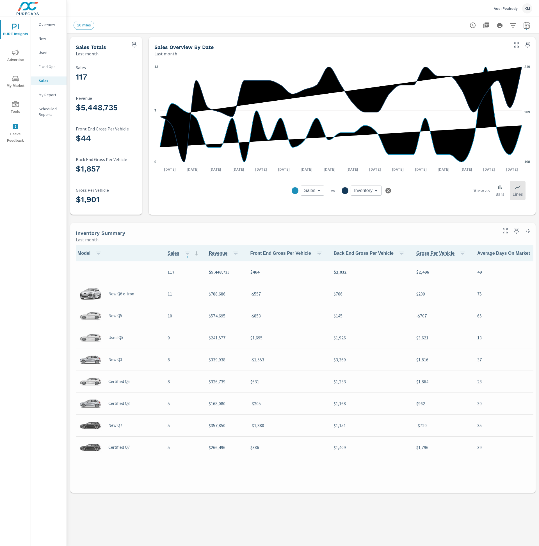
scroll to position [0, 0]
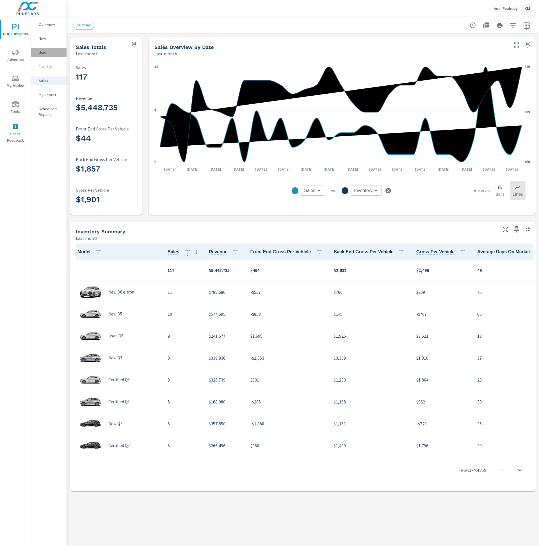
click at [48, 53] on p "Used" at bounding box center [50, 53] width 23 height 6
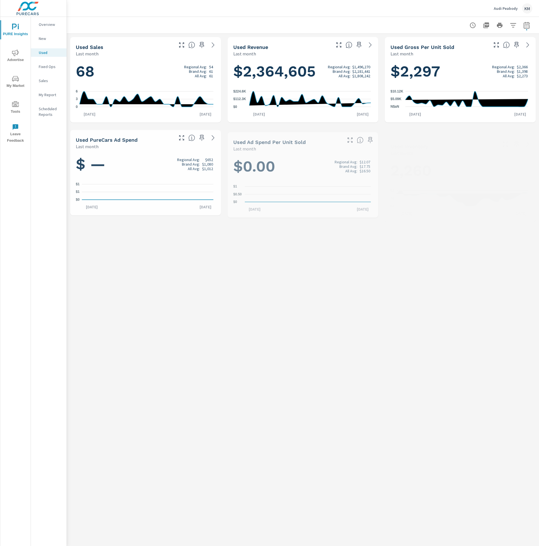
scroll to position [0, 0]
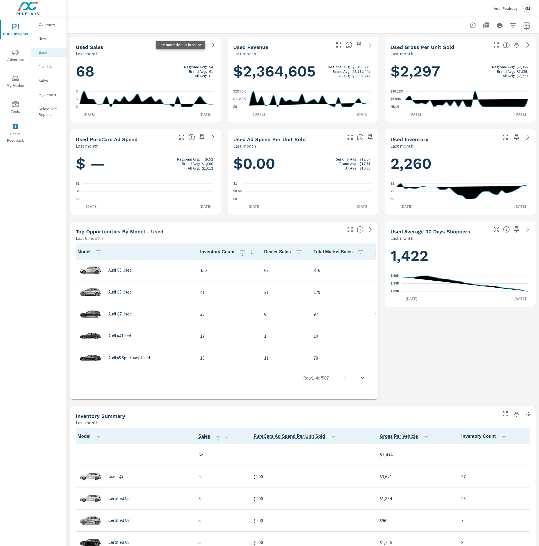
click at [211, 43] on icon at bounding box center [213, 45] width 7 height 7
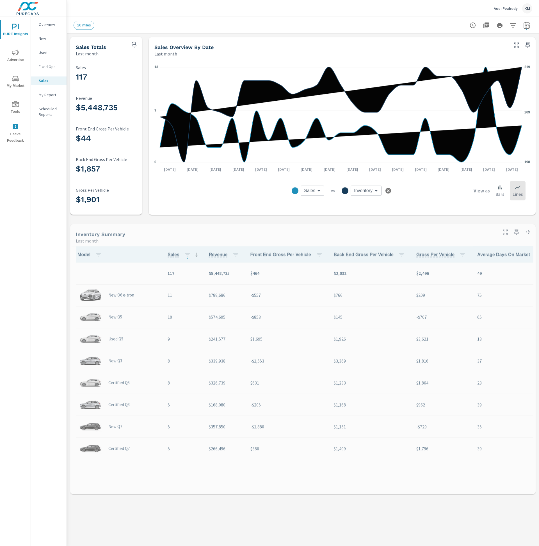
scroll to position [0, 0]
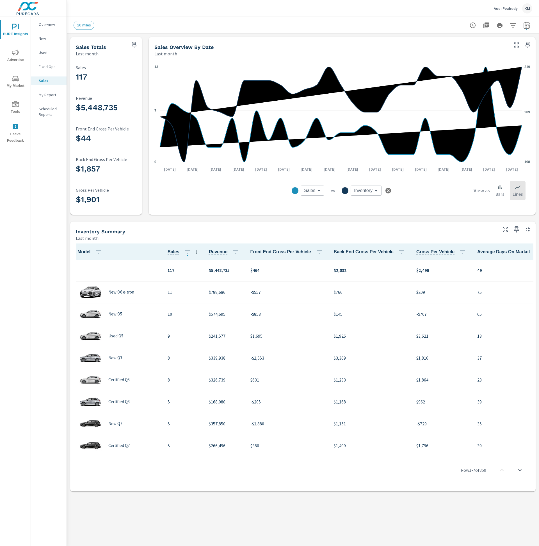
click at [526, 8] on div "KM" at bounding box center [528, 8] width 10 height 10
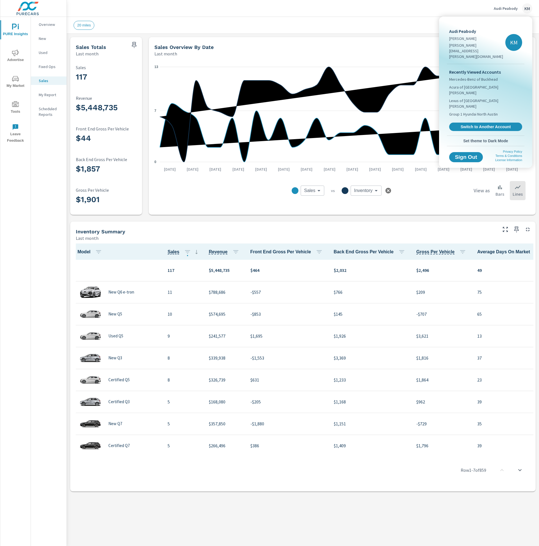
click at [447, 148] on div at bounding box center [269, 273] width 539 height 546
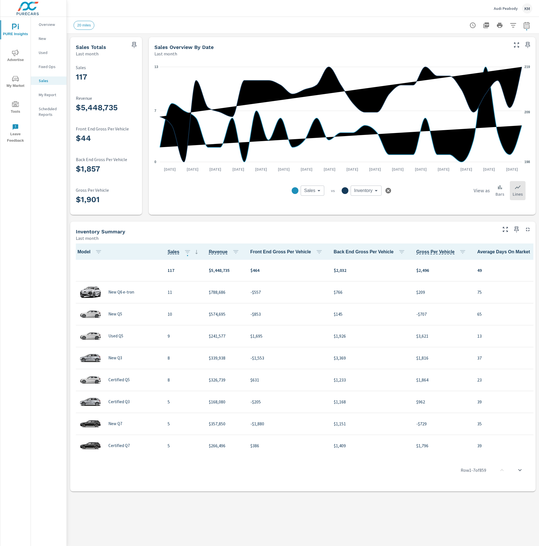
drag, startPoint x: 447, startPoint y: 148, endPoint x: 453, endPoint y: 144, distance: 7.5
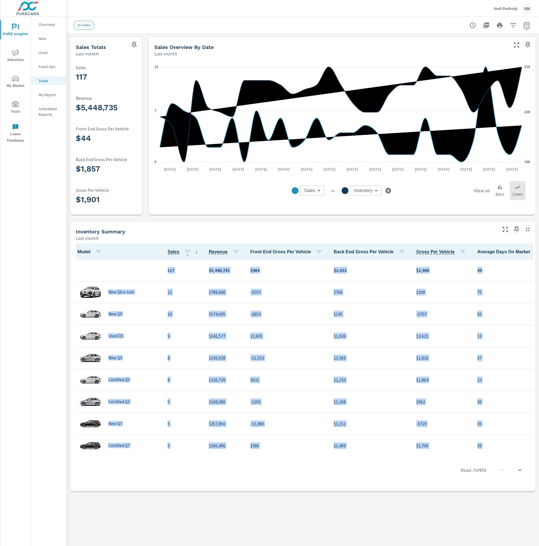
click at [526, 7] on div "KM" at bounding box center [528, 8] width 10 height 10
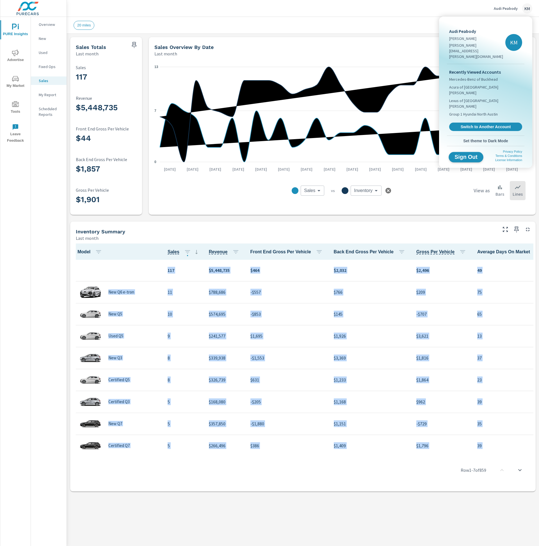
click at [463, 154] on span "Sign Out" at bounding box center [467, 156] width 26 height 5
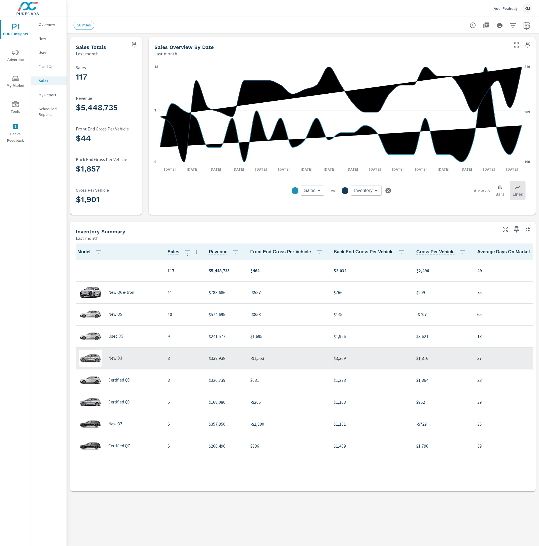
scroll to position [0, 0]
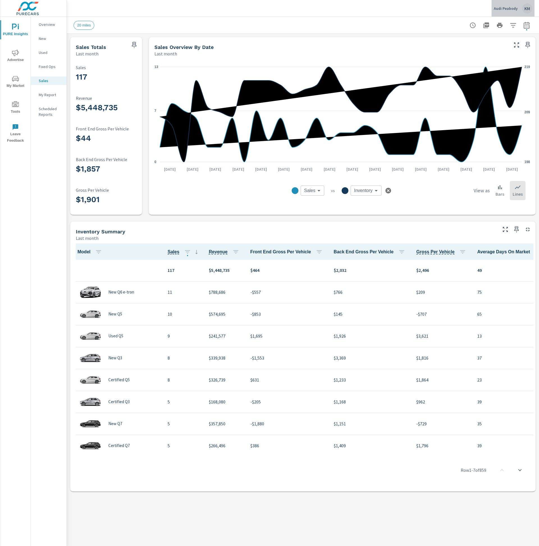
click at [530, 7] on div "KM" at bounding box center [528, 8] width 10 height 10
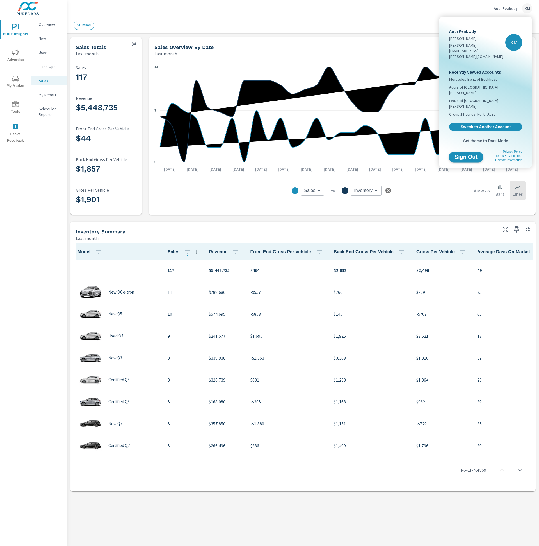
click at [476, 154] on span "Sign Out" at bounding box center [467, 156] width 26 height 5
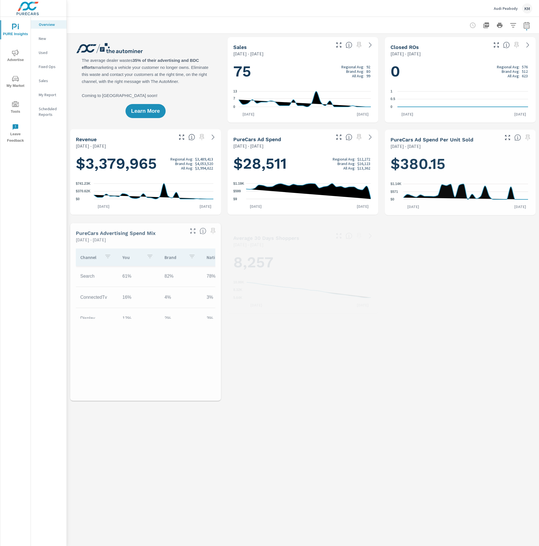
scroll to position [0, 0]
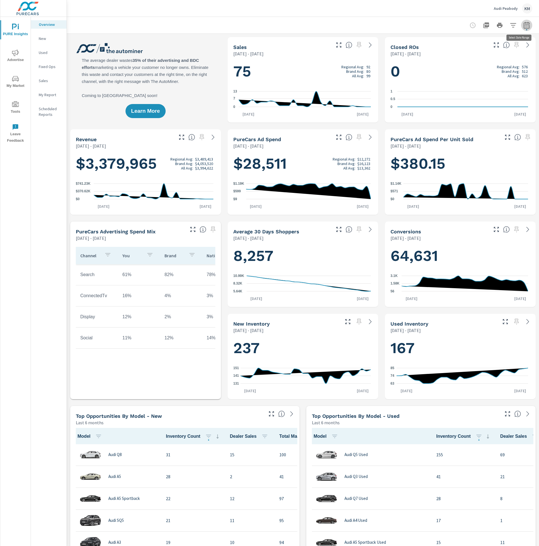
click at [524, 24] on icon "button" at bounding box center [527, 25] width 7 height 7
click at [497, 47] on select "Custom [DATE] Last week Last 7 days Last 14 days Last 30 days Last 45 days Last…" at bounding box center [476, 48] width 61 height 11
click at [446, 43] on select "Custom [DATE] Last week Last 7 days Last 14 days Last 30 days Last 45 days Last…" at bounding box center [476, 48] width 61 height 11
select select "Last month"
click at [463, 82] on span "Apply" at bounding box center [464, 79] width 23 height 5
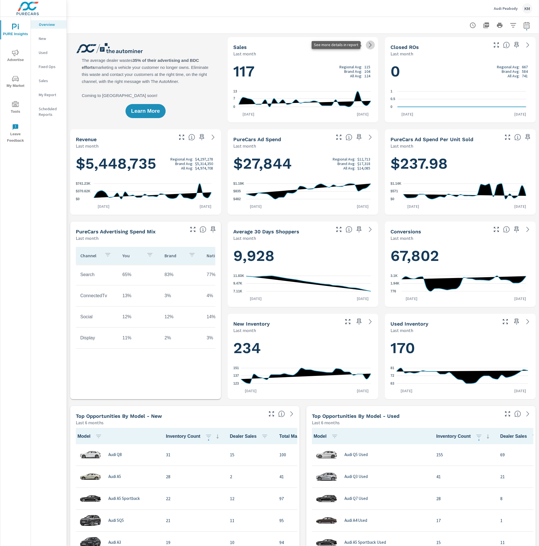
click at [369, 45] on icon at bounding box center [370, 44] width 3 height 5
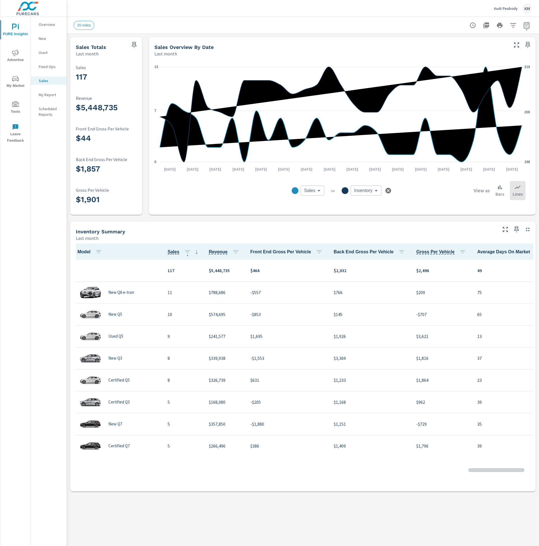
scroll to position [0, 0]
click at [515, 23] on icon "button" at bounding box center [513, 25] width 6 height 4
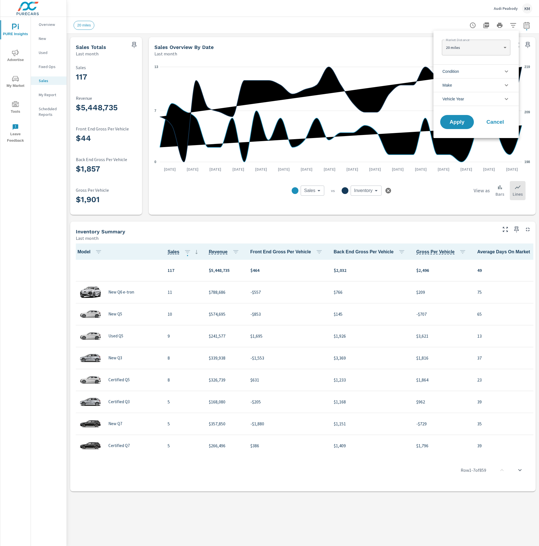
click at [498, 69] on li "Condition" at bounding box center [476, 71] width 85 height 14
click at [446, 84] on input "filter options" at bounding box center [446, 85] width 12 height 12
click at [458, 159] on span "Apply" at bounding box center [457, 159] width 23 height 5
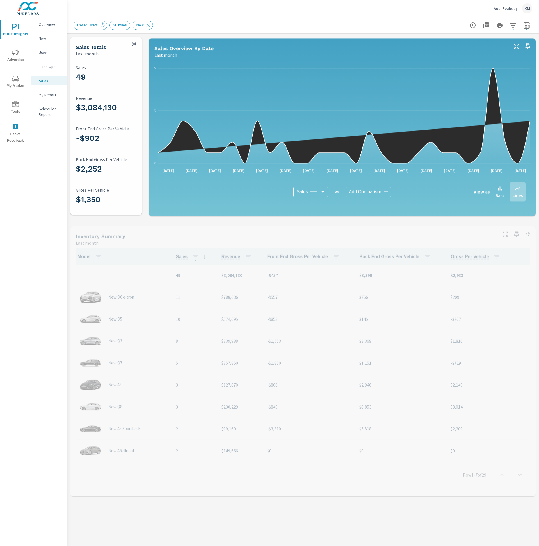
scroll to position [0, 0]
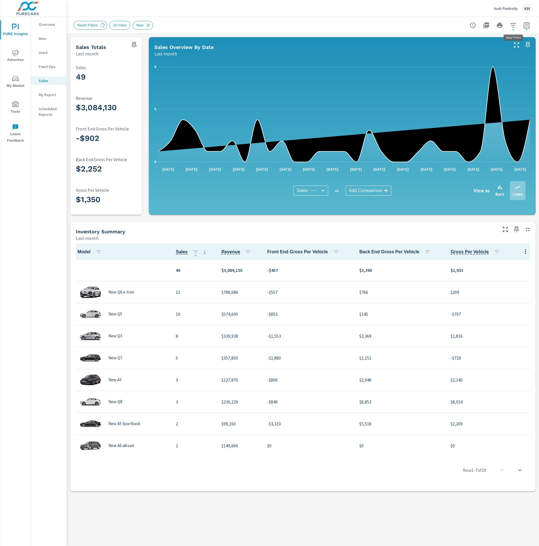
click at [515, 27] on icon "button" at bounding box center [513, 25] width 7 height 7
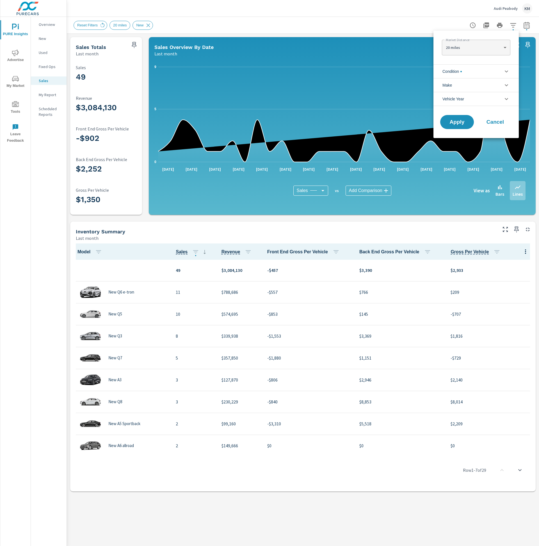
click at [503, 69] on icon "filter options" at bounding box center [506, 71] width 7 height 7
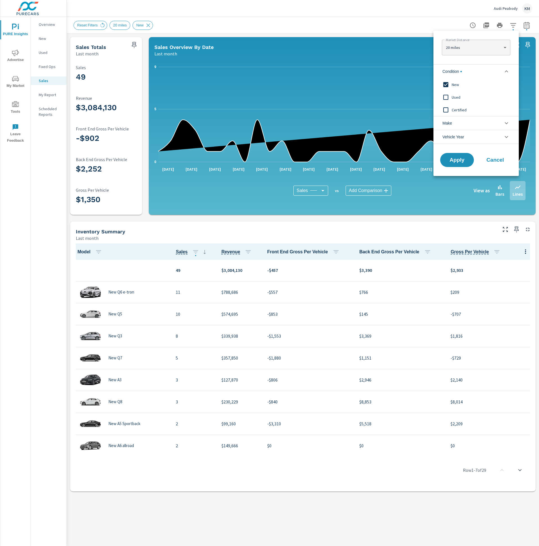
click at [457, 85] on span "New" at bounding box center [483, 84] width 62 height 7
click at [457, 97] on span "Used" at bounding box center [483, 97] width 62 height 7
click at [457, 109] on span "Certified" at bounding box center [483, 109] width 62 height 7
click at [451, 163] on span "Apply" at bounding box center [457, 159] width 23 height 5
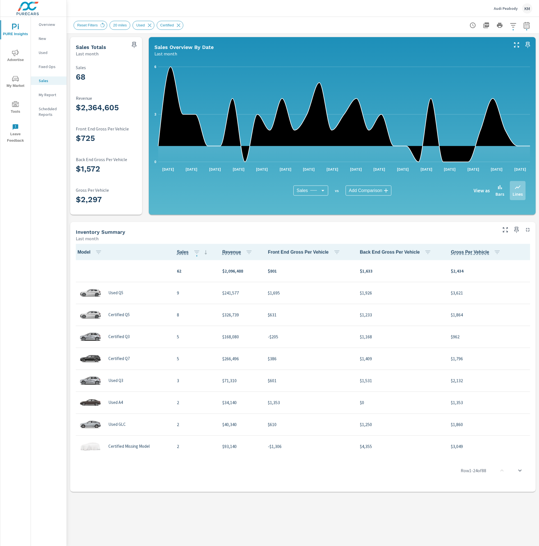
scroll to position [0, 0]
